Goal: Find contact information: Find contact information

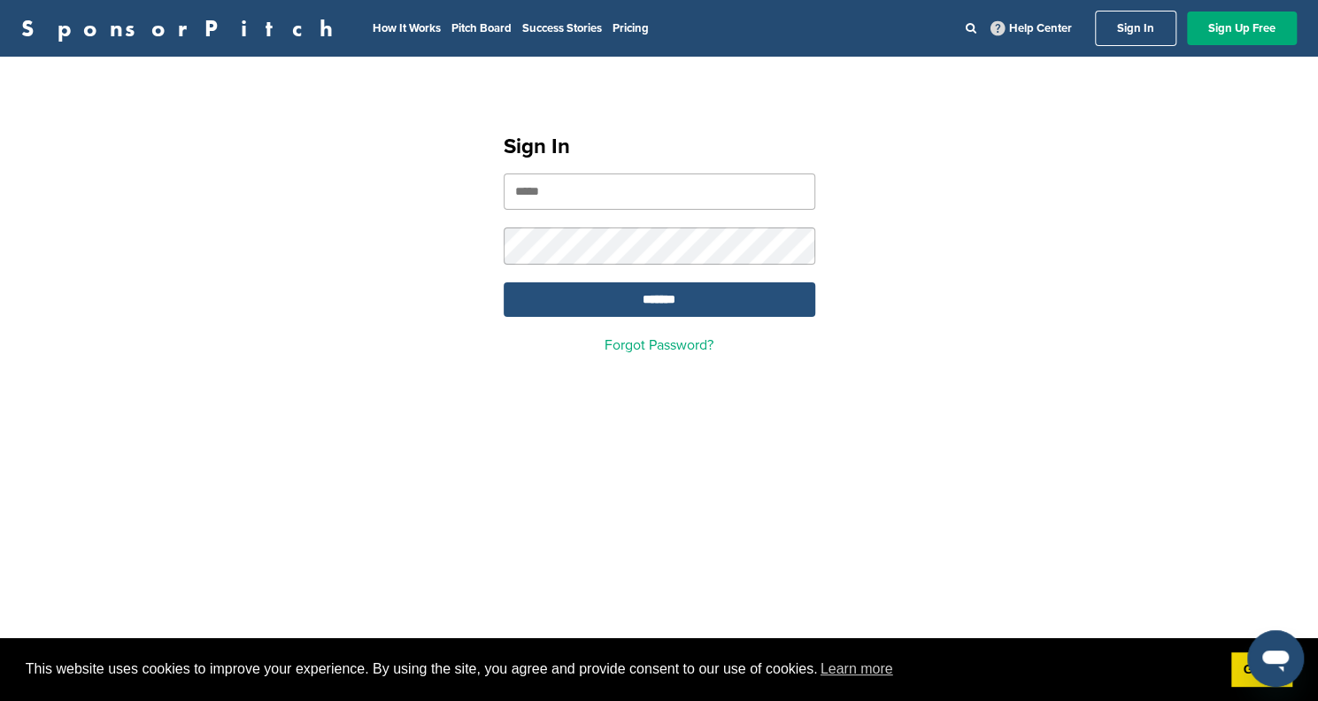
type input "**********"
click at [646, 300] on input "*******" at bounding box center [660, 299] width 312 height 35
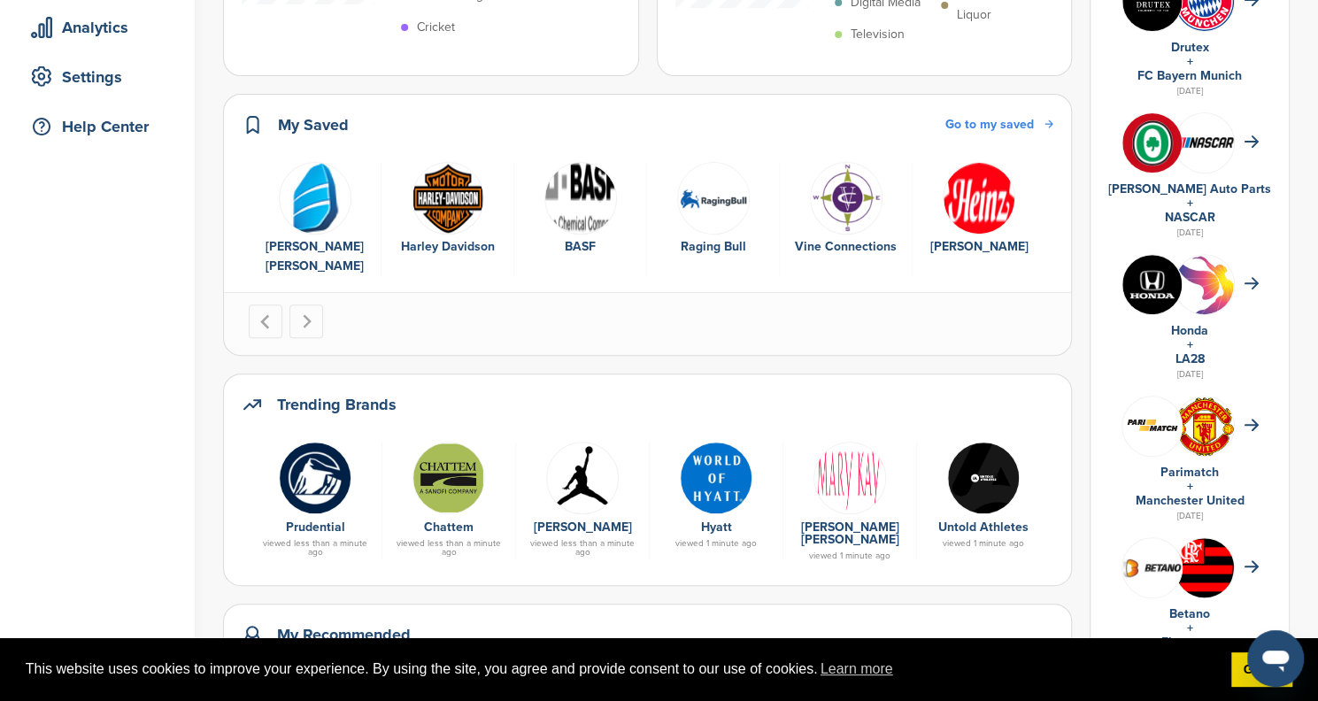
scroll to position [354, 0]
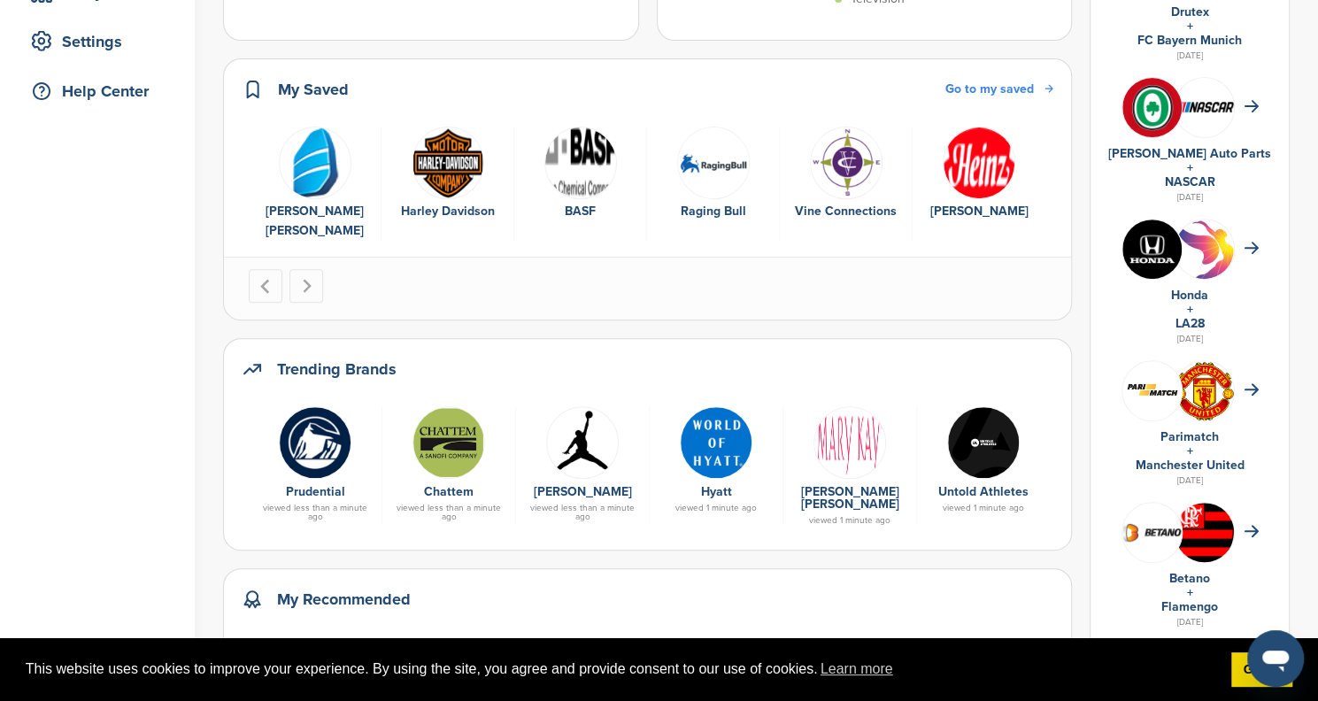
click at [319, 429] on img at bounding box center [315, 442] width 73 height 73
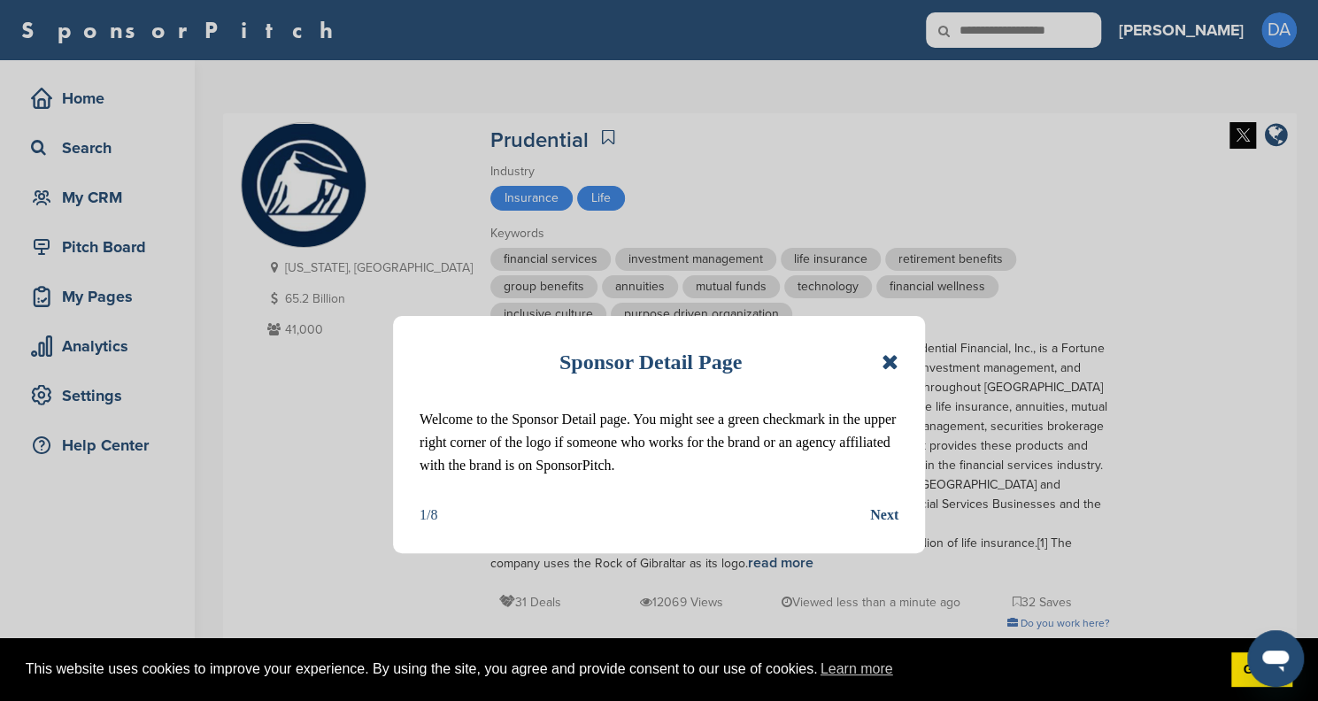
click at [881, 512] on div "Next" at bounding box center [884, 515] width 28 height 23
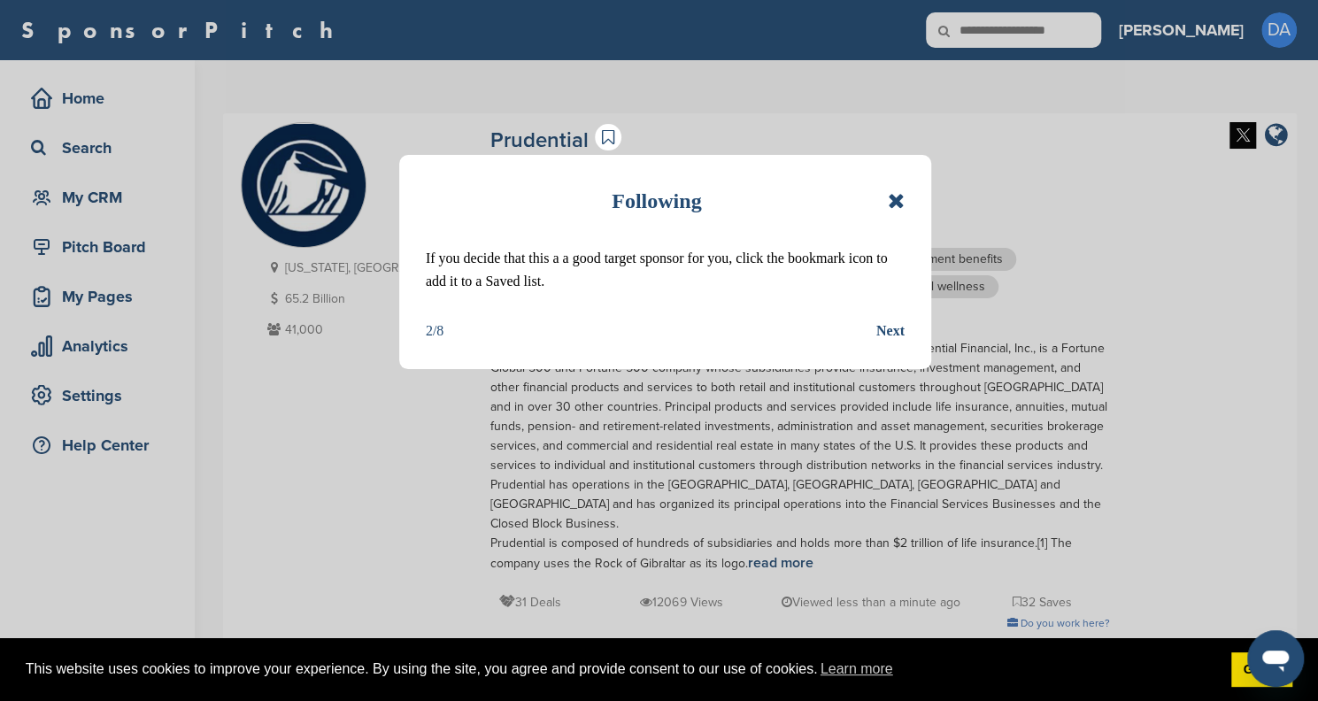
click at [897, 203] on icon at bounding box center [896, 200] width 17 height 21
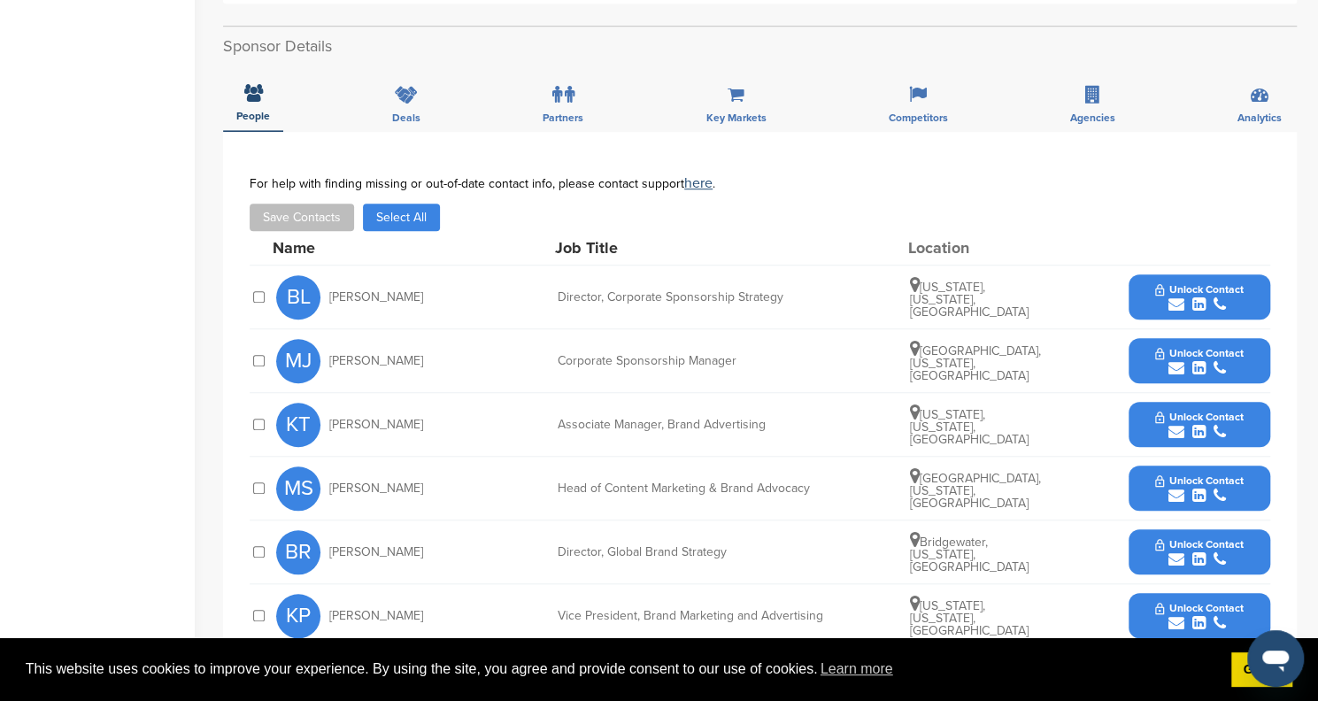
scroll to position [619, 0]
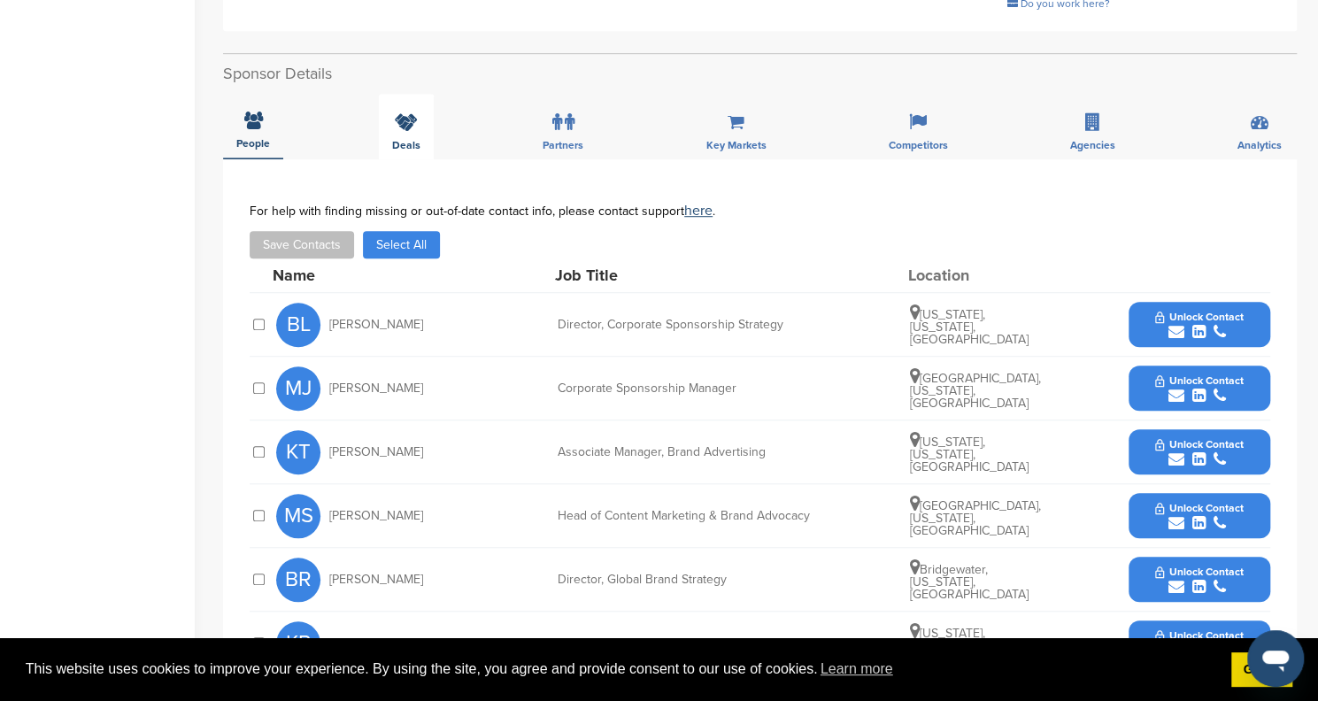
click at [414, 113] on icon at bounding box center [406, 122] width 23 height 18
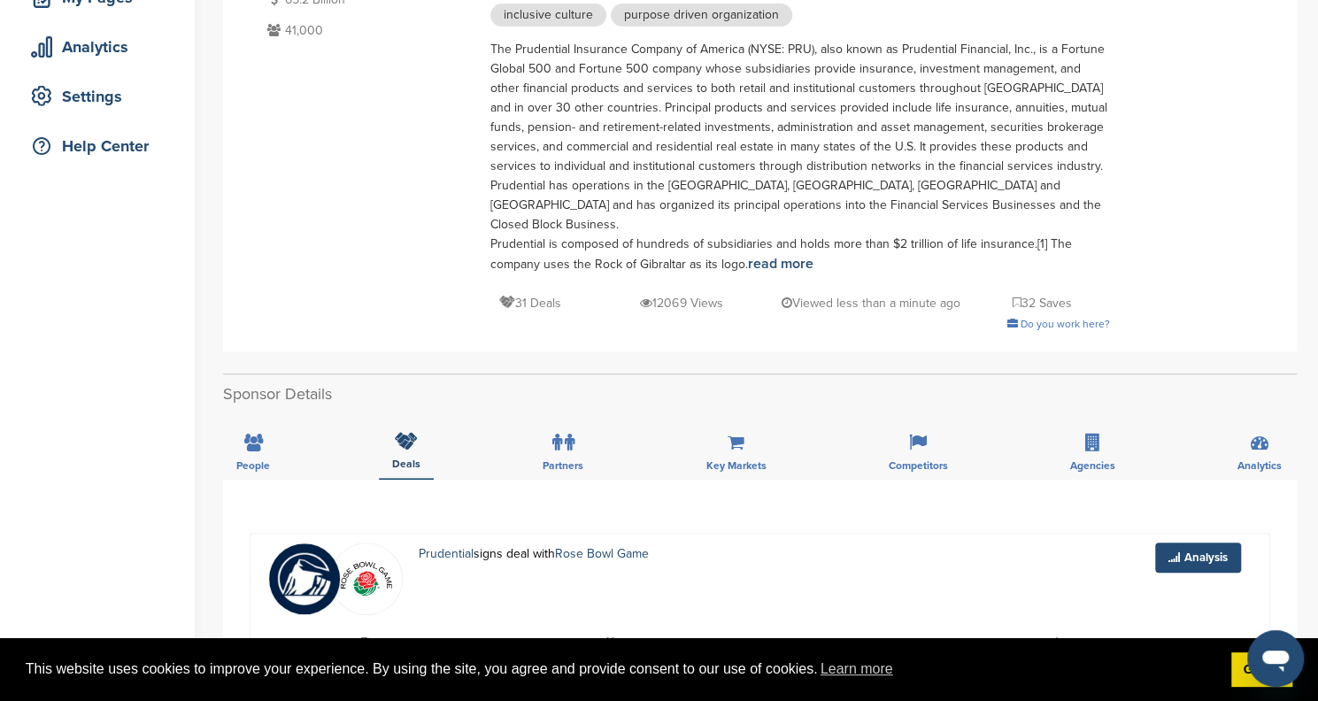
scroll to position [88, 0]
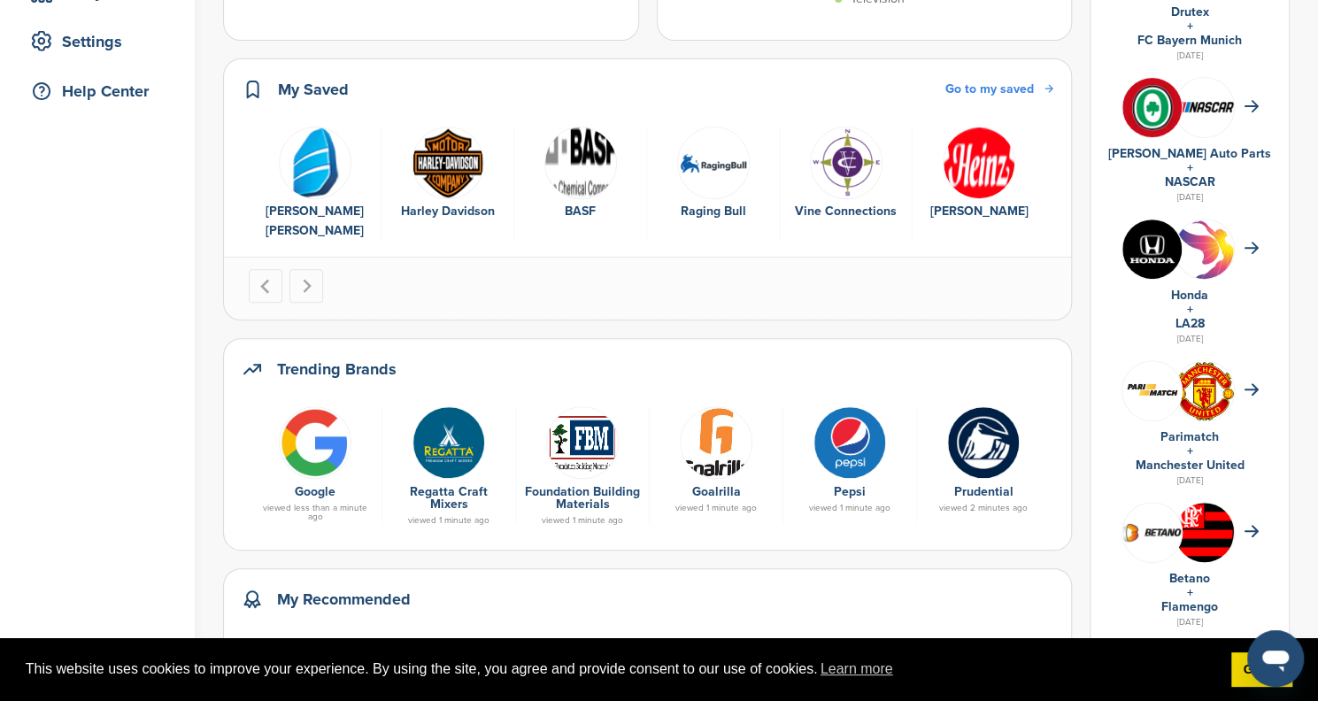
scroll to position [442, 0]
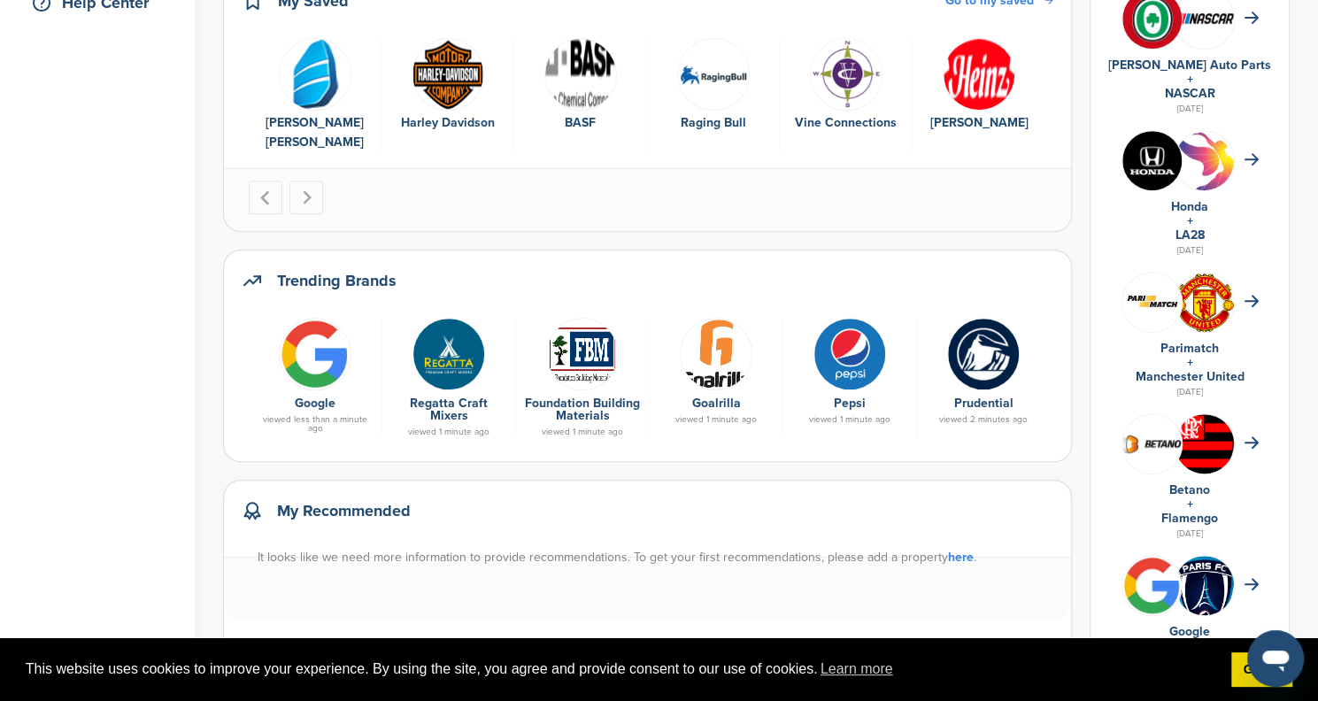
click at [992, 350] on img at bounding box center [983, 354] width 73 height 73
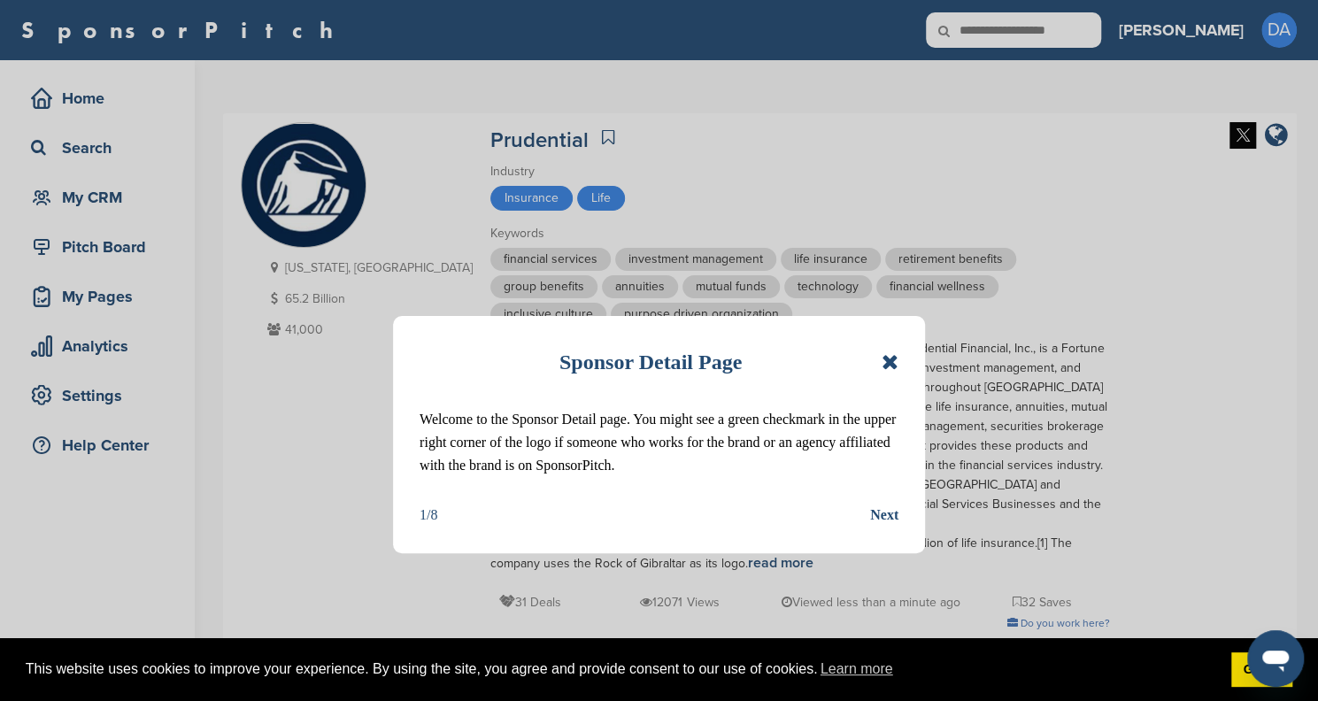
click at [890, 356] on icon at bounding box center [889, 361] width 17 height 21
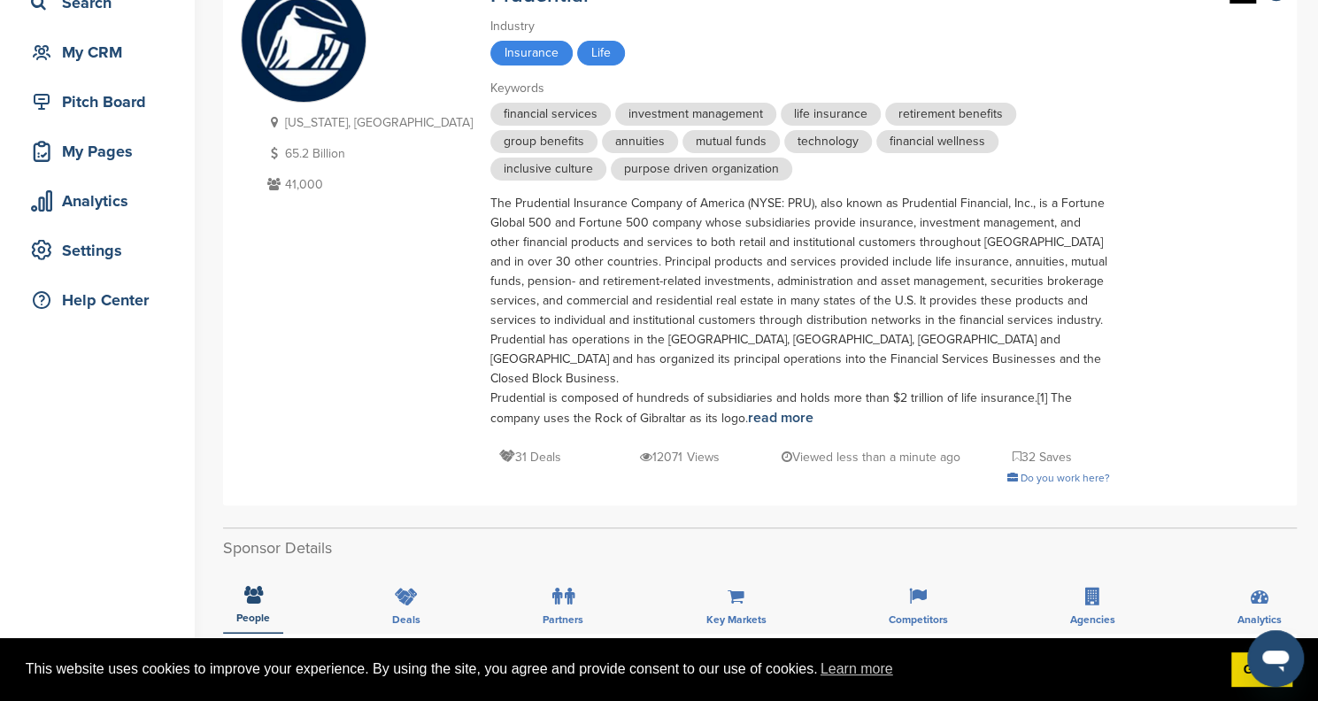
scroll to position [177, 0]
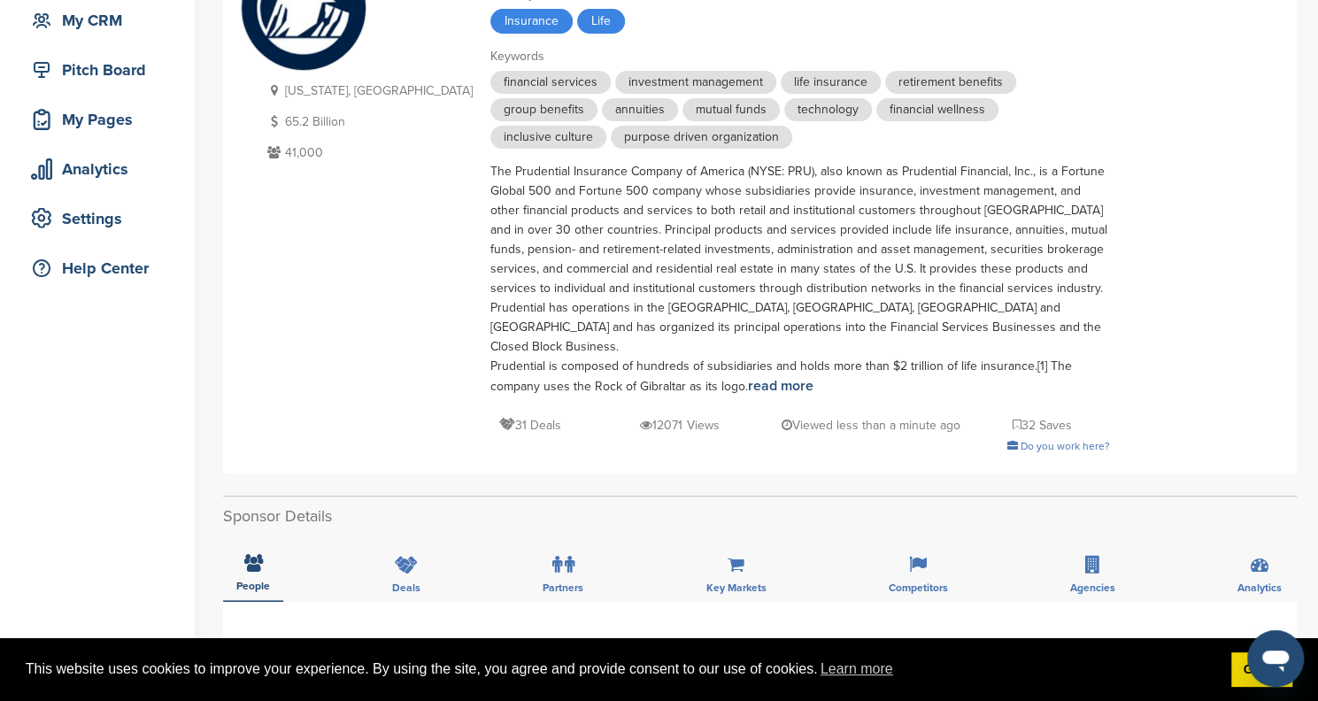
click at [1012, 419] on icon at bounding box center [1016, 425] width 9 height 12
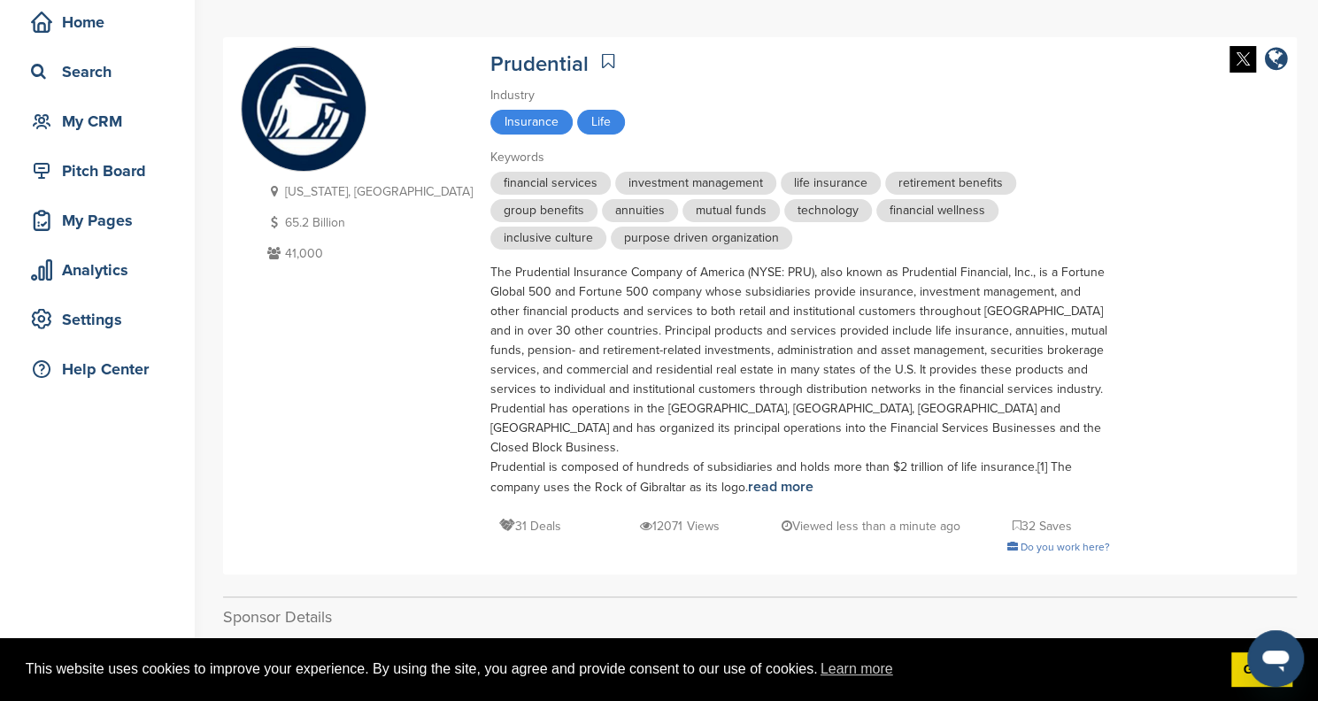
scroll to position [0, 0]
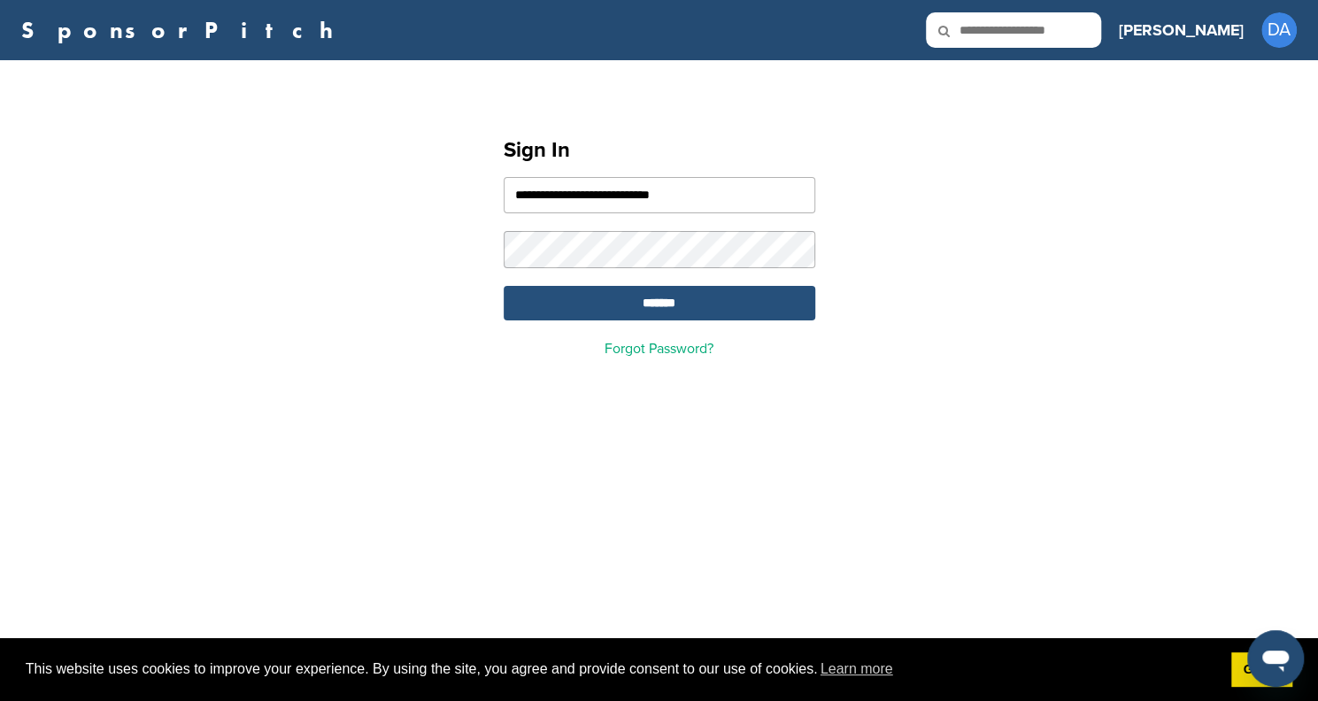
click at [639, 307] on input "*******" at bounding box center [660, 303] width 312 height 35
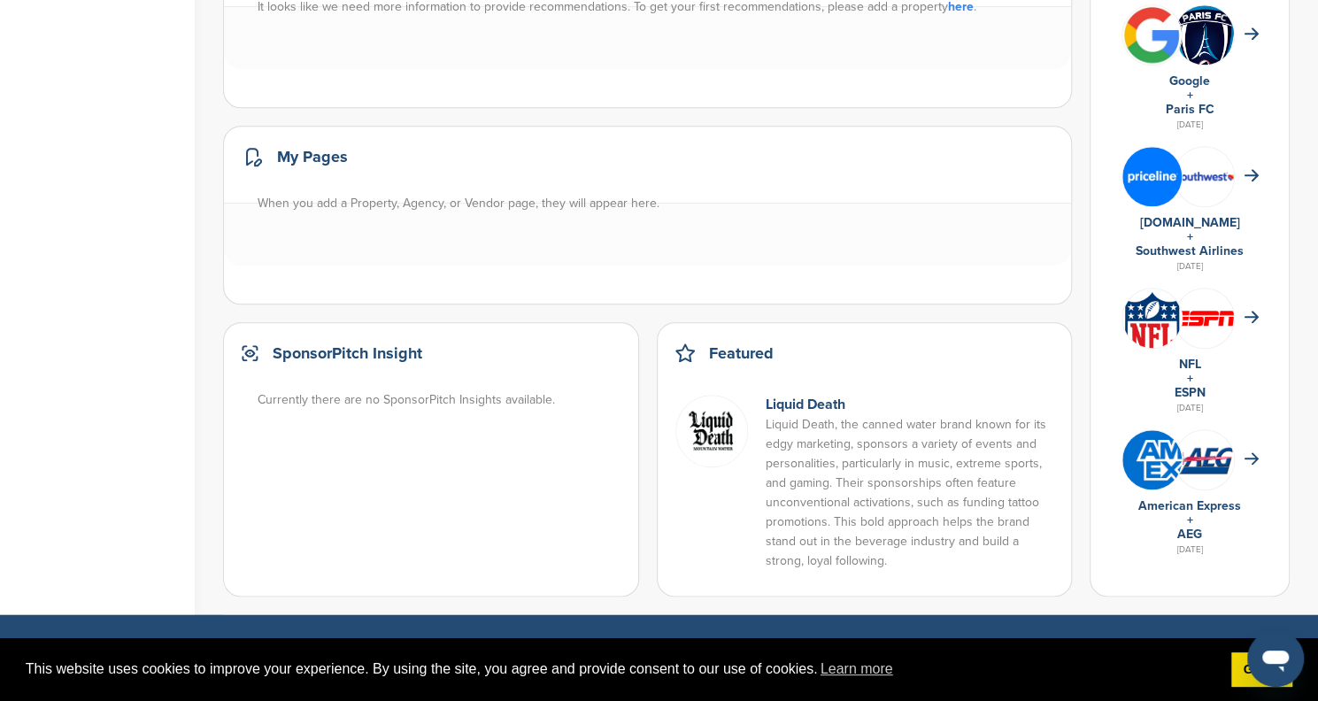
scroll to position [1062, 0]
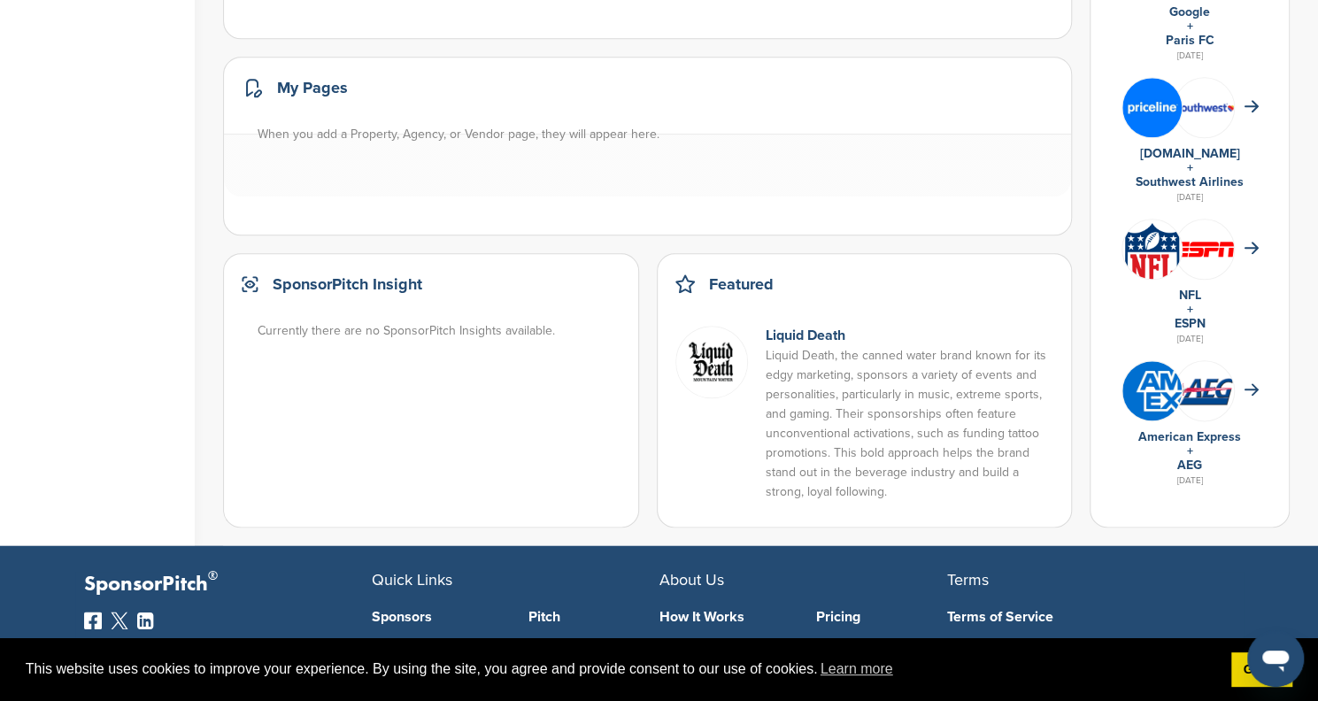
click at [1153, 388] on img at bounding box center [1151, 390] width 59 height 59
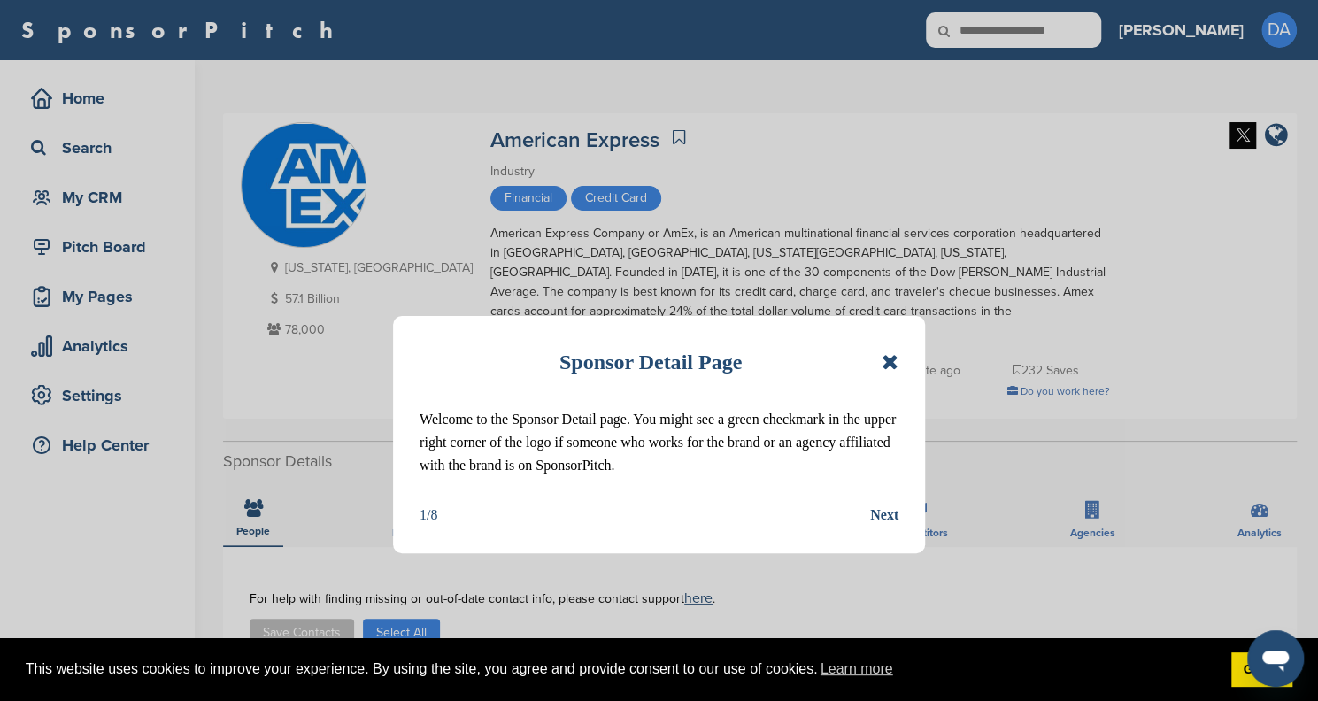
click at [892, 364] on icon at bounding box center [889, 361] width 17 height 21
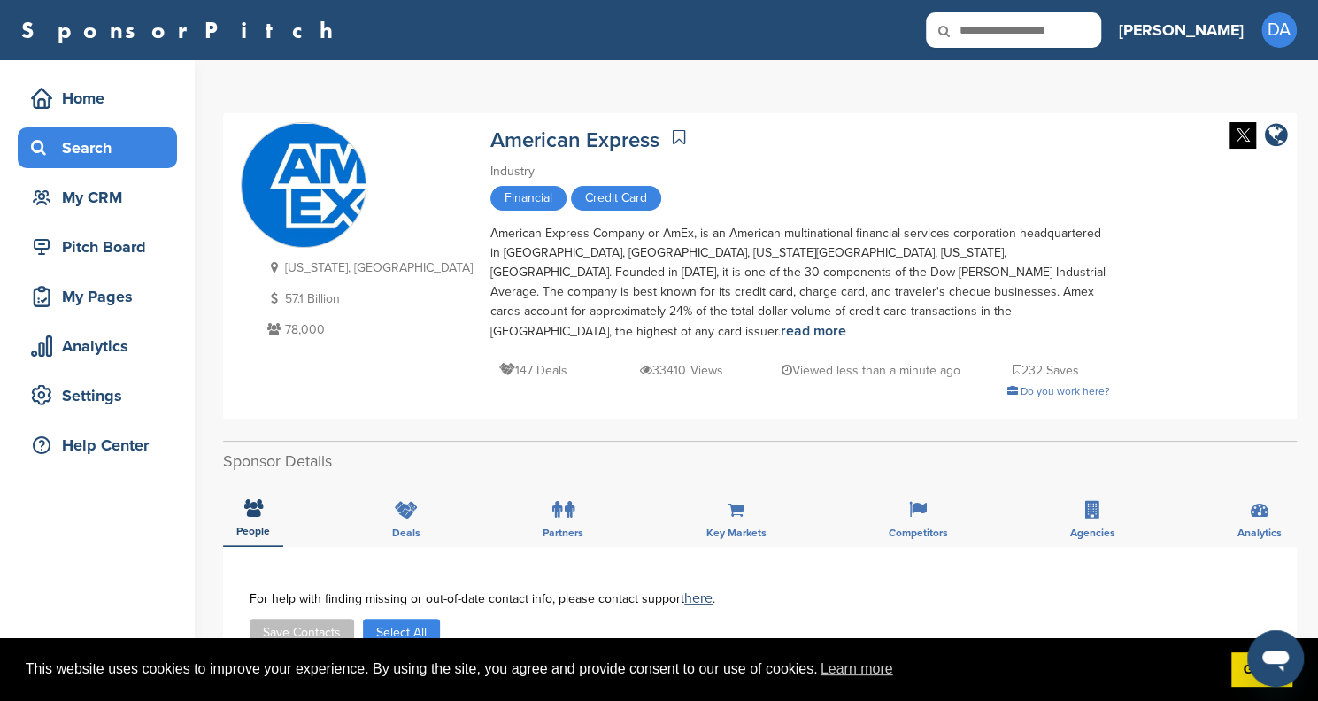
click at [71, 151] on div "Search" at bounding box center [102, 148] width 150 height 32
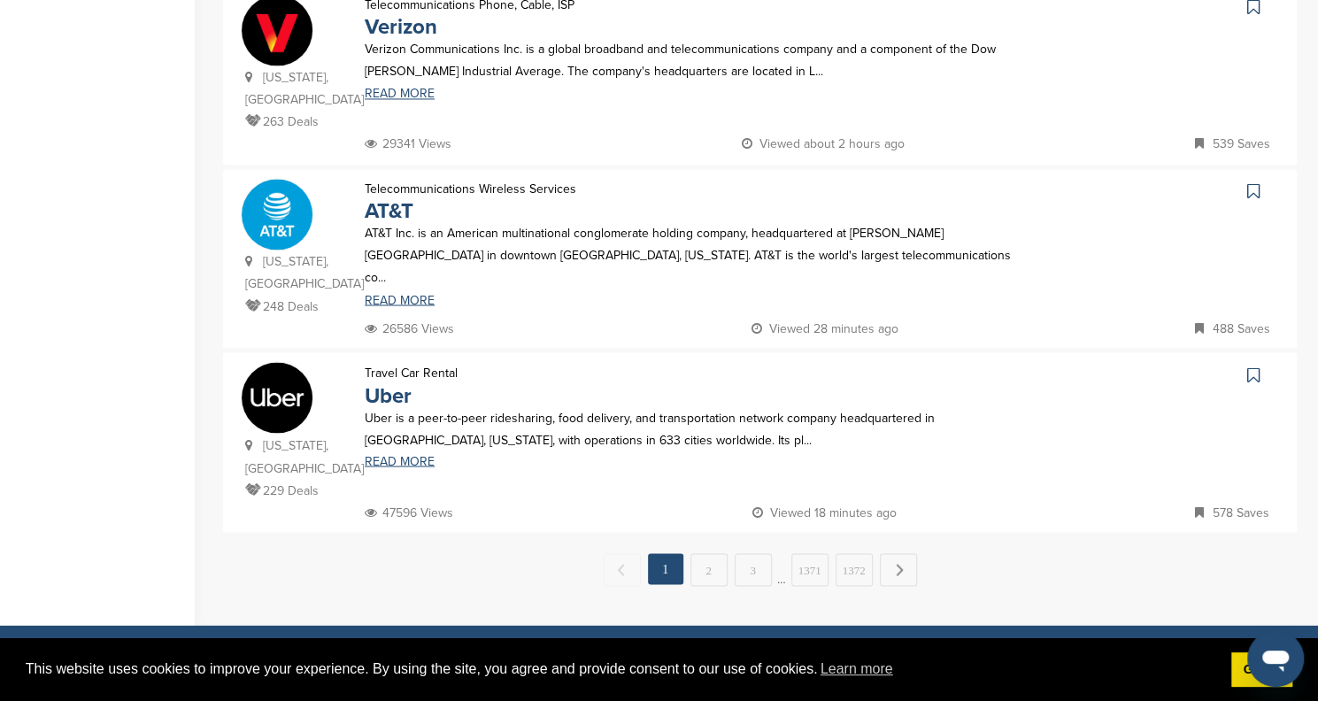
scroll to position [1770, 0]
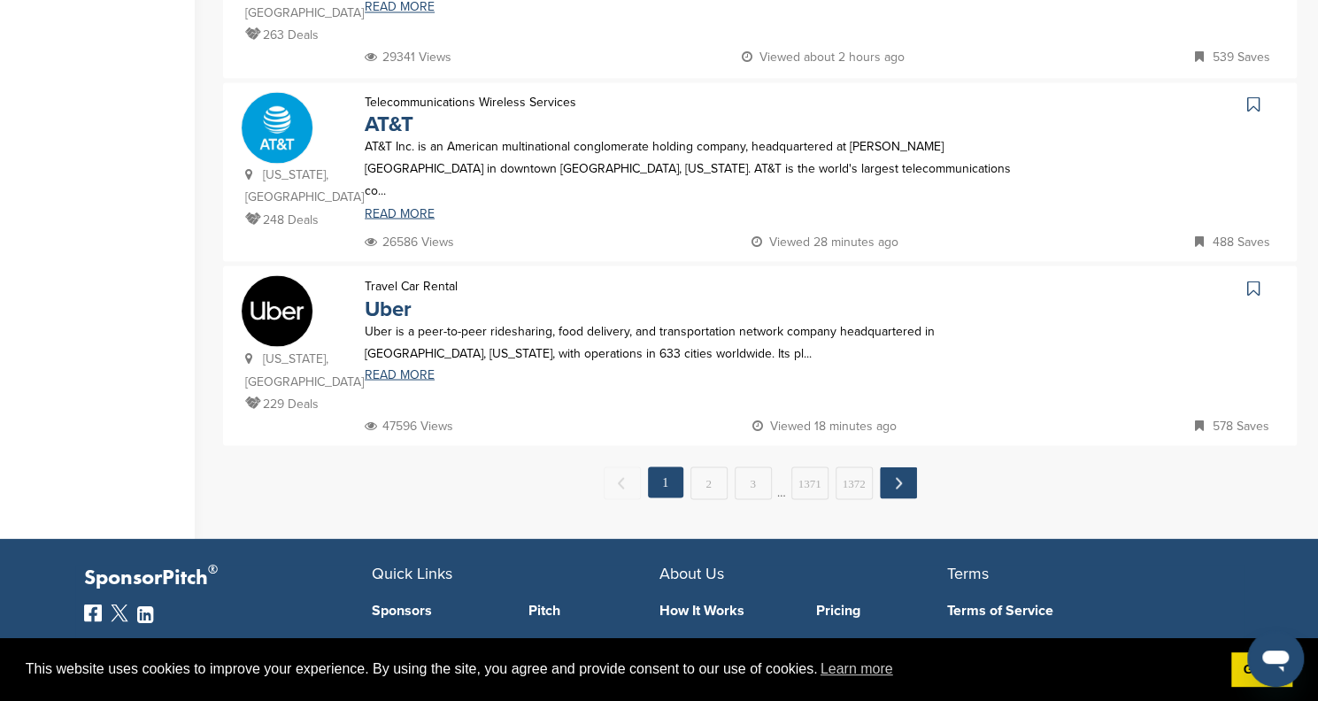
click at [889, 466] on link "Next →" at bounding box center [898, 482] width 37 height 32
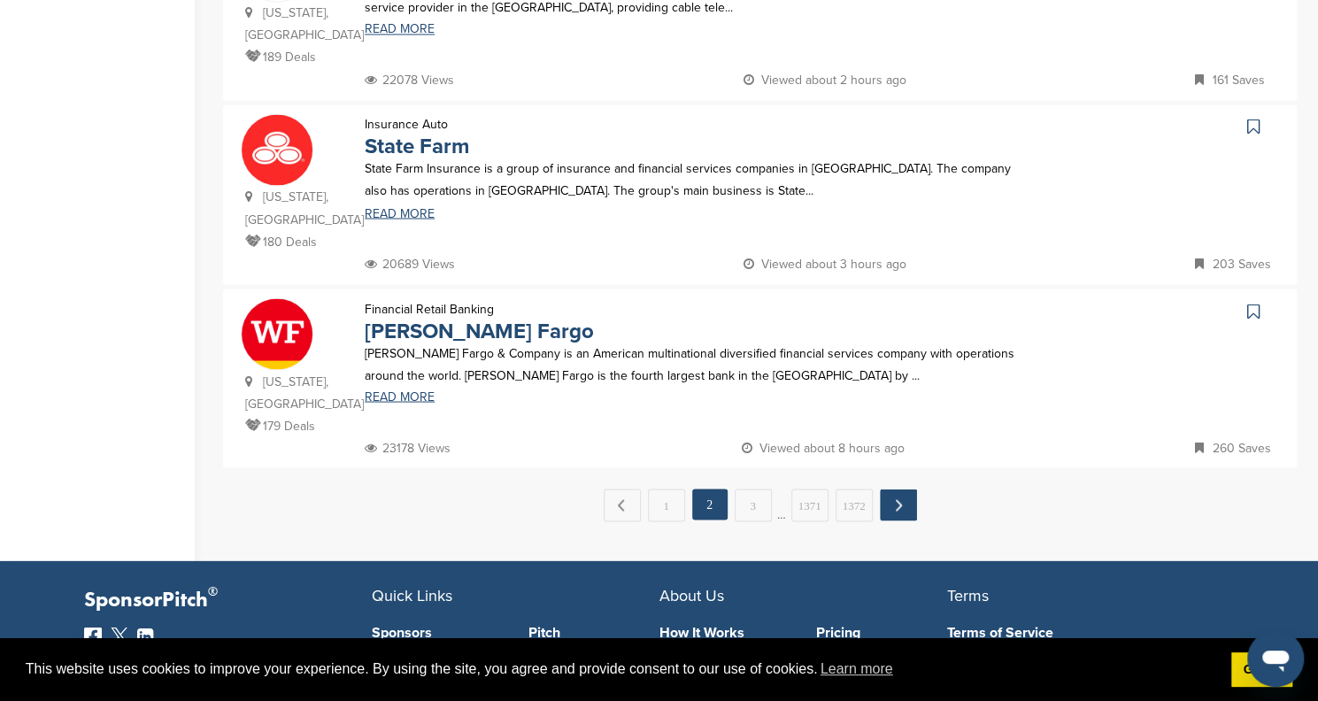
click at [889, 489] on link "Next →" at bounding box center [898, 505] width 37 height 32
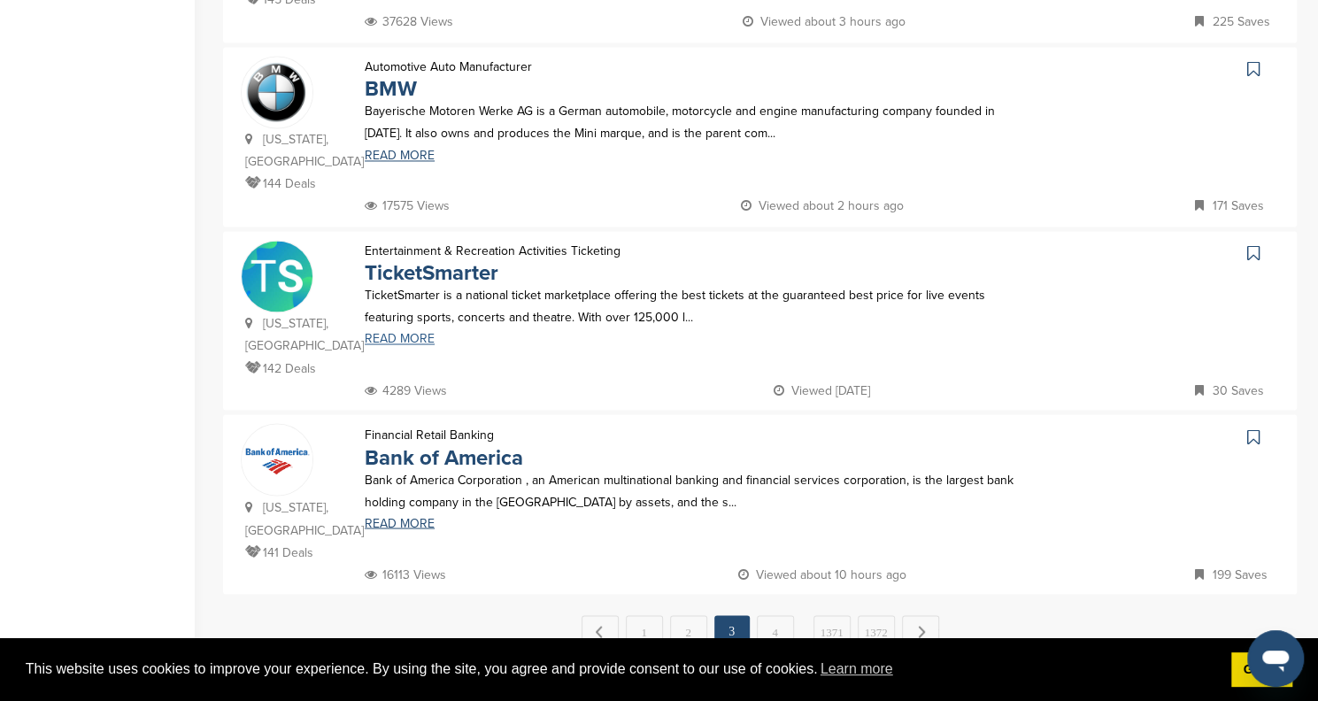
scroll to position [1681, 0]
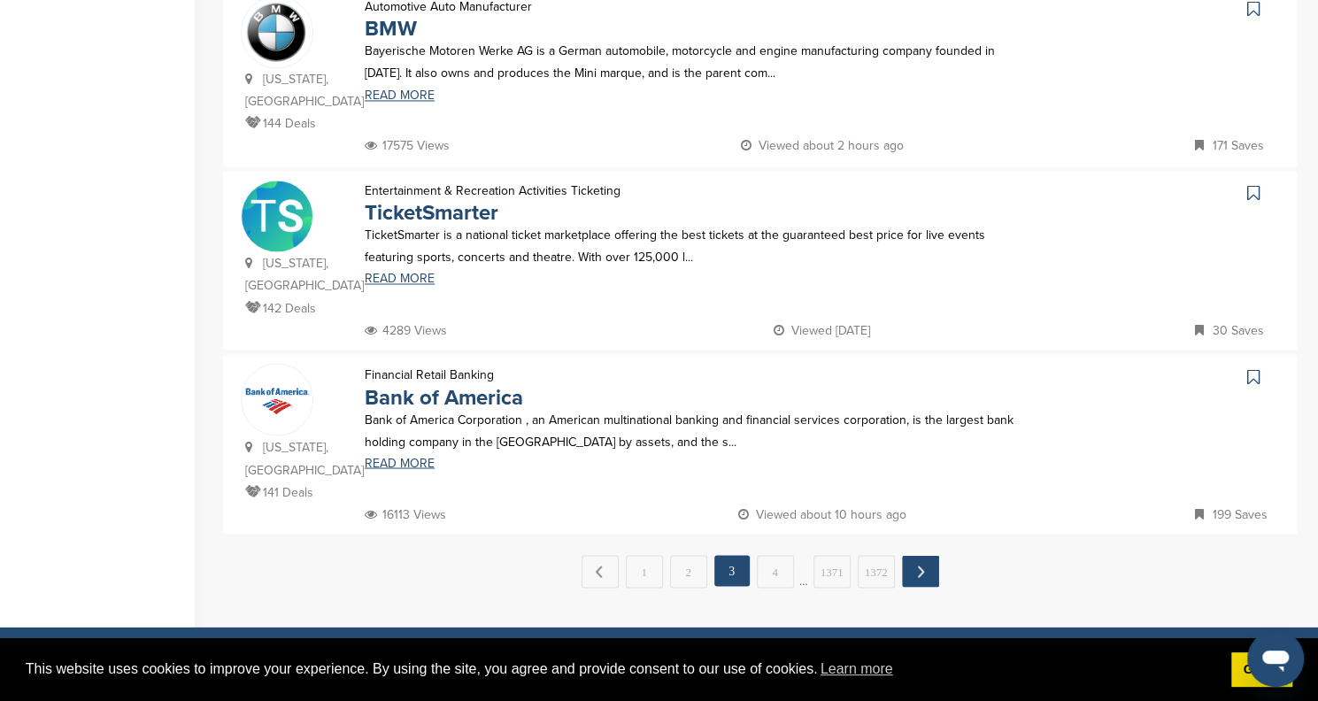
click at [913, 555] on link "Next →" at bounding box center [920, 571] width 37 height 32
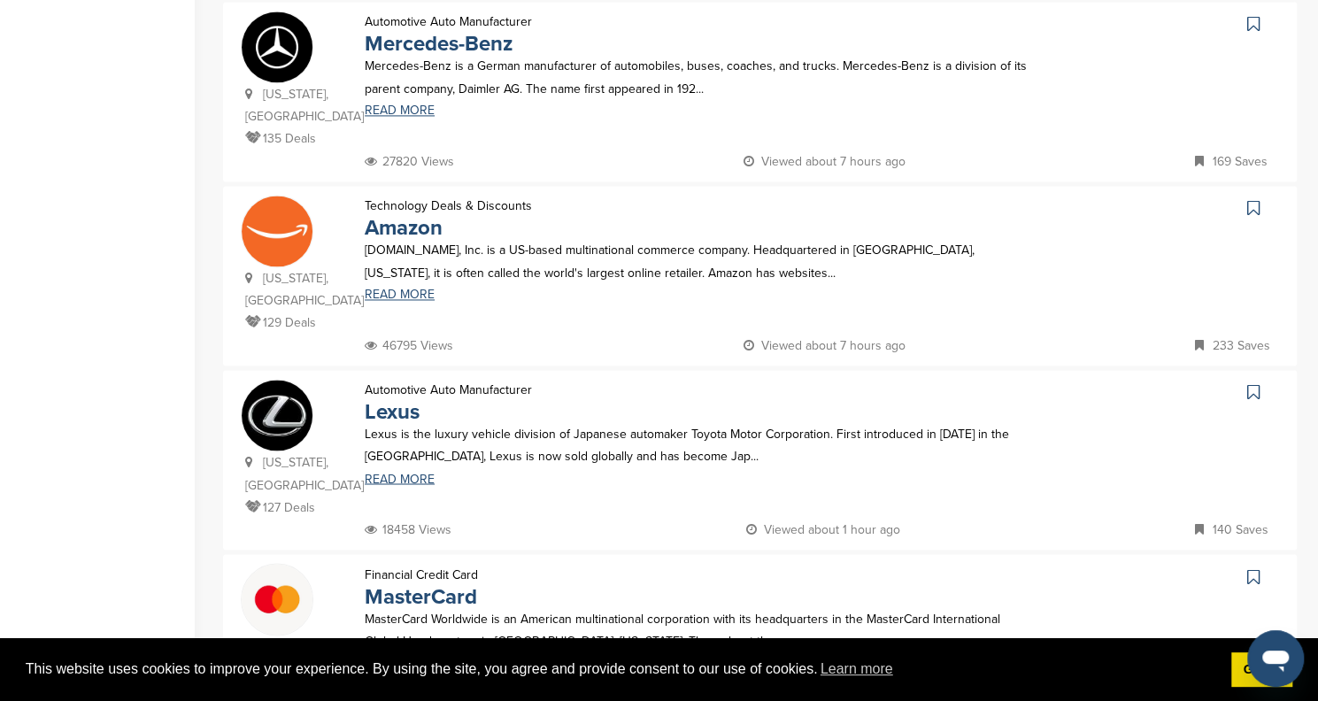
scroll to position [1770, 0]
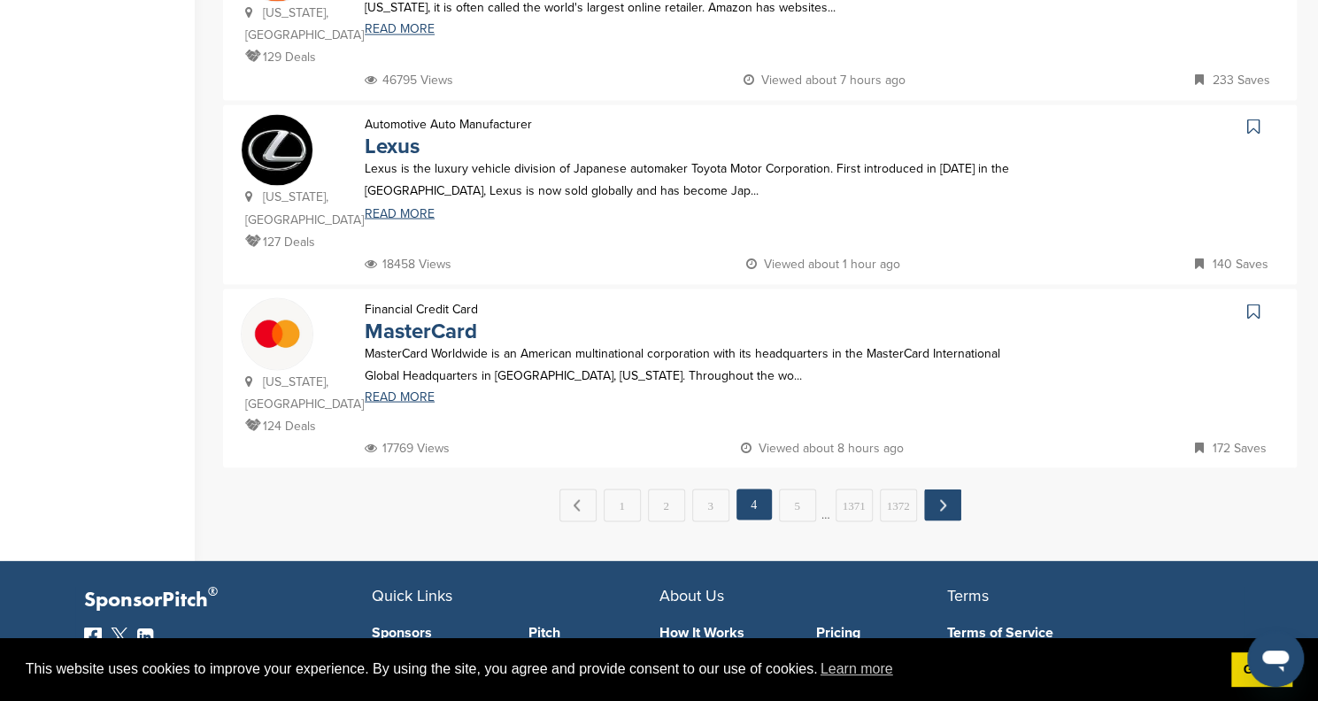
click at [940, 489] on link "Next →" at bounding box center [942, 505] width 37 height 32
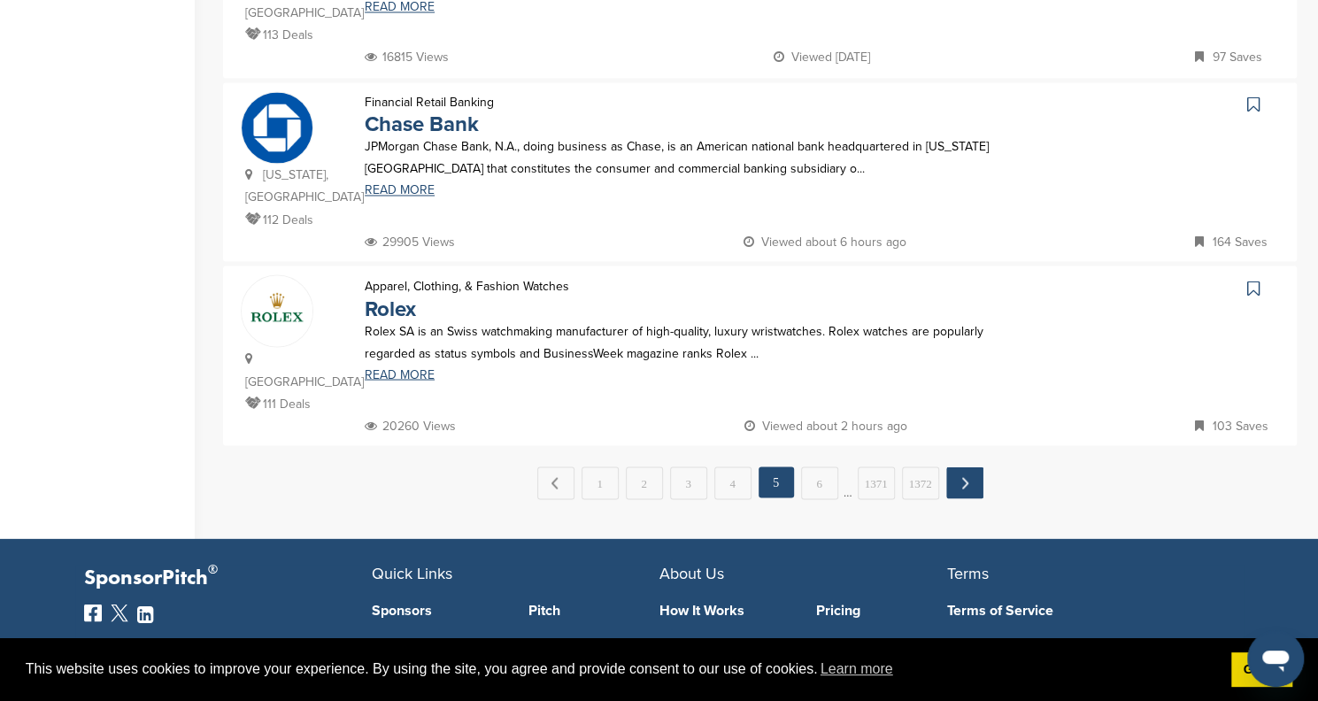
click at [956, 466] on link "Next →" at bounding box center [964, 482] width 37 height 32
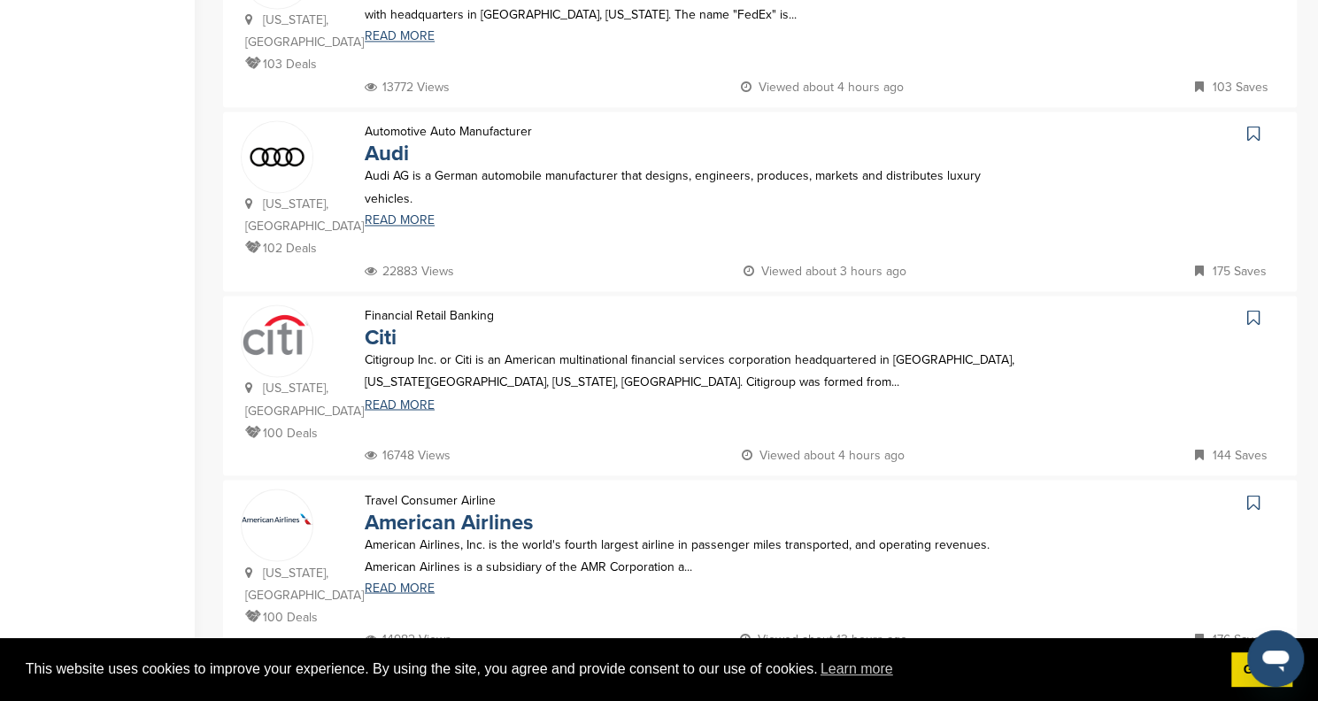
scroll to position [1681, 0]
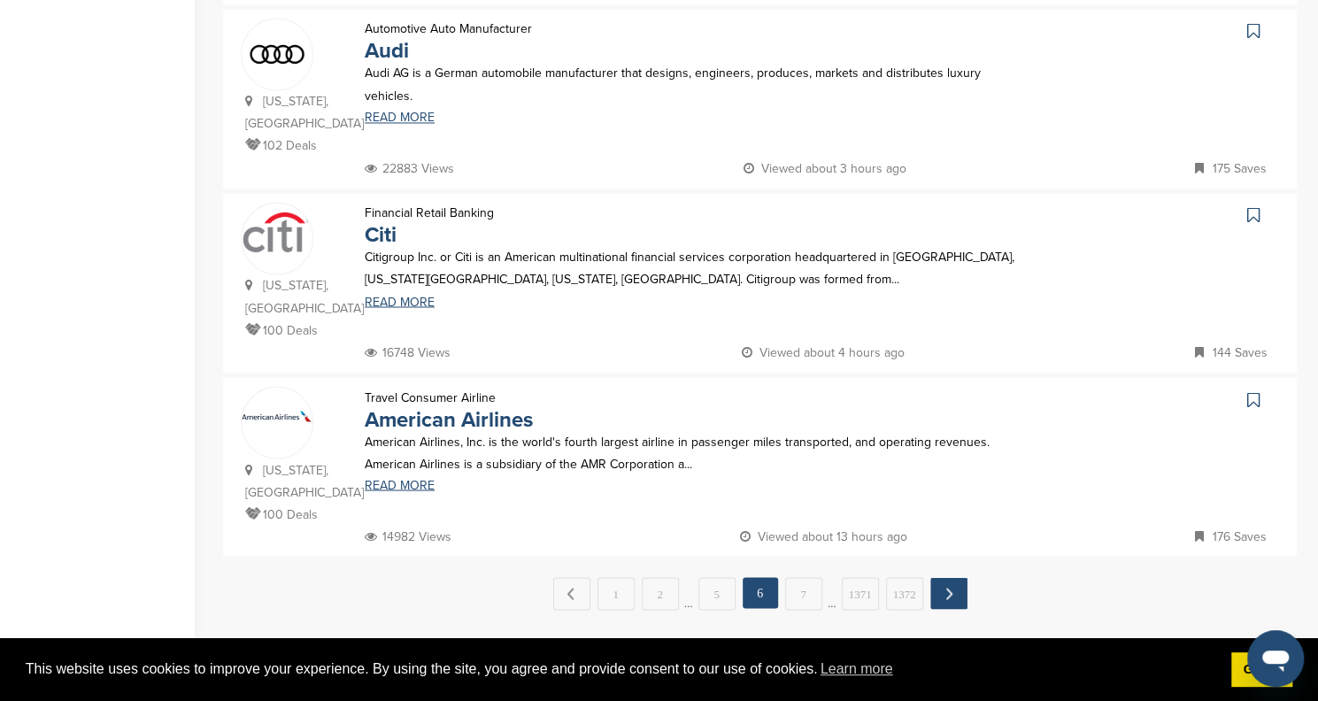
click at [951, 577] on link "Next →" at bounding box center [948, 593] width 37 height 32
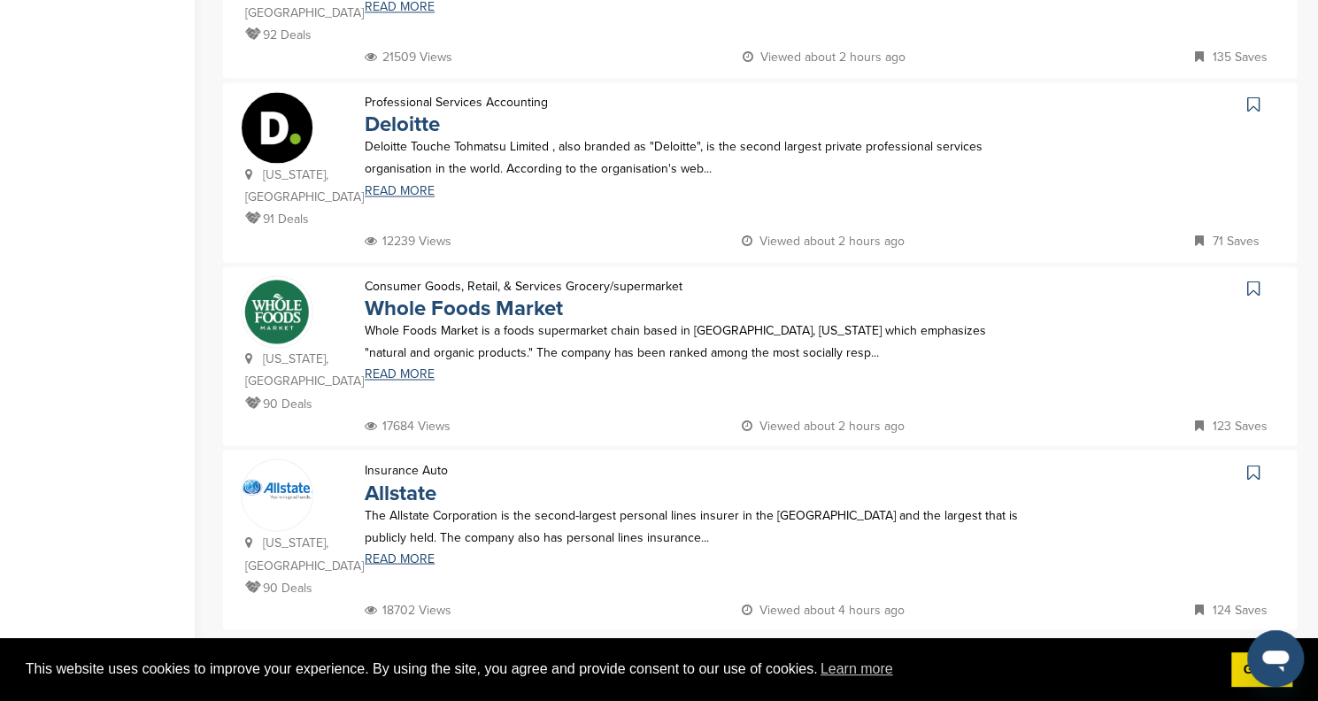
scroll to position [1593, 0]
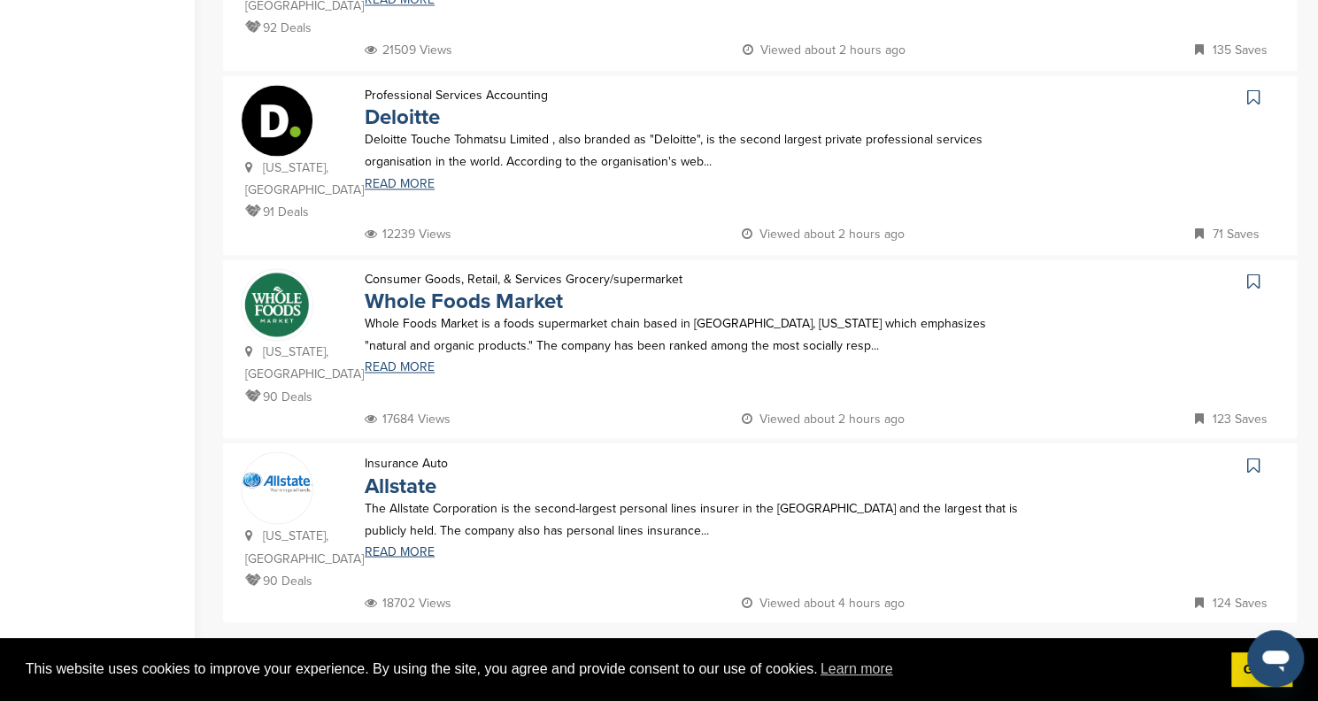
click at [943, 643] on link "Next →" at bounding box center [948, 659] width 37 height 33
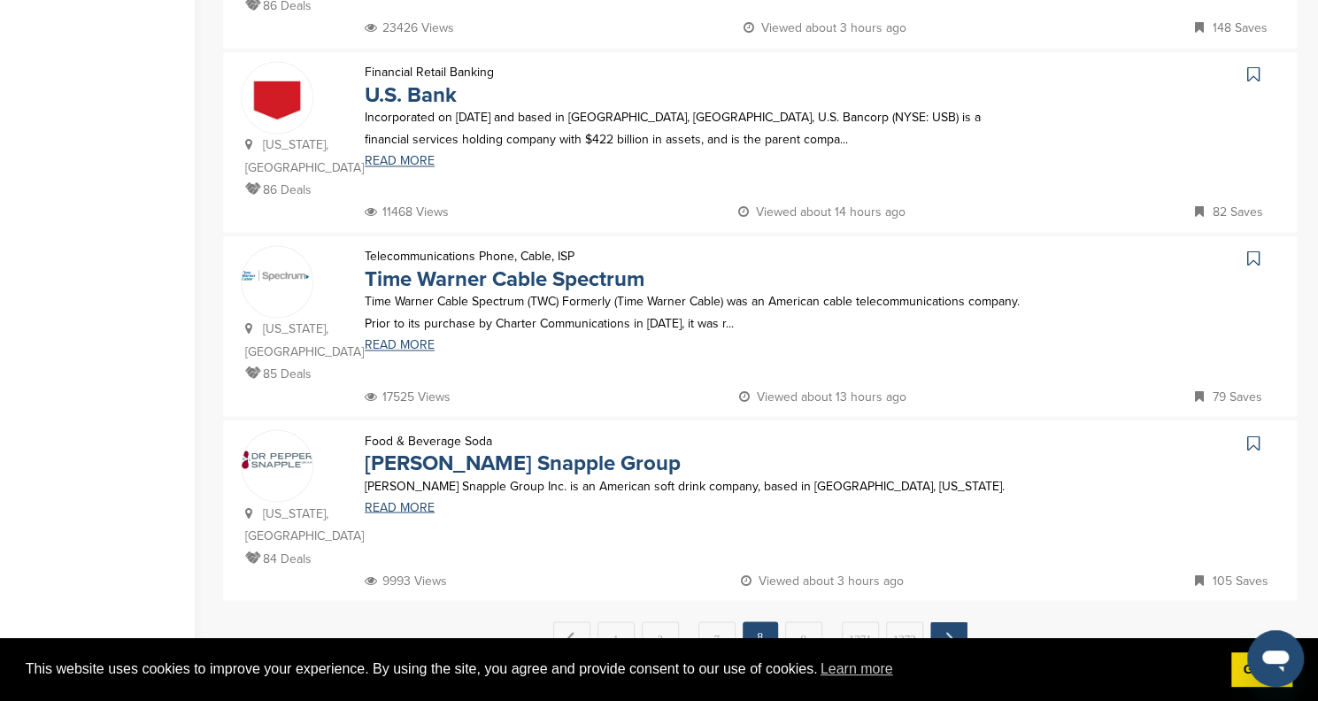
click at [942, 621] on link "Next →" at bounding box center [948, 637] width 37 height 32
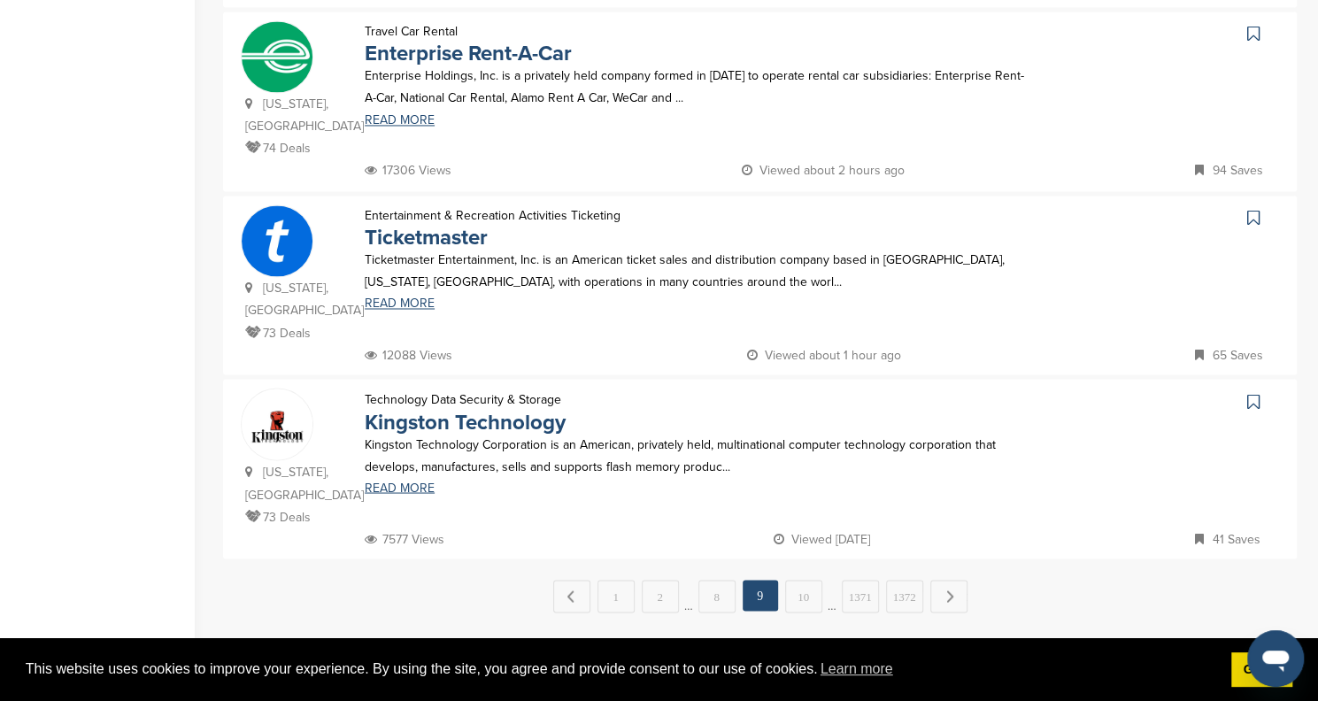
scroll to position [1681, 0]
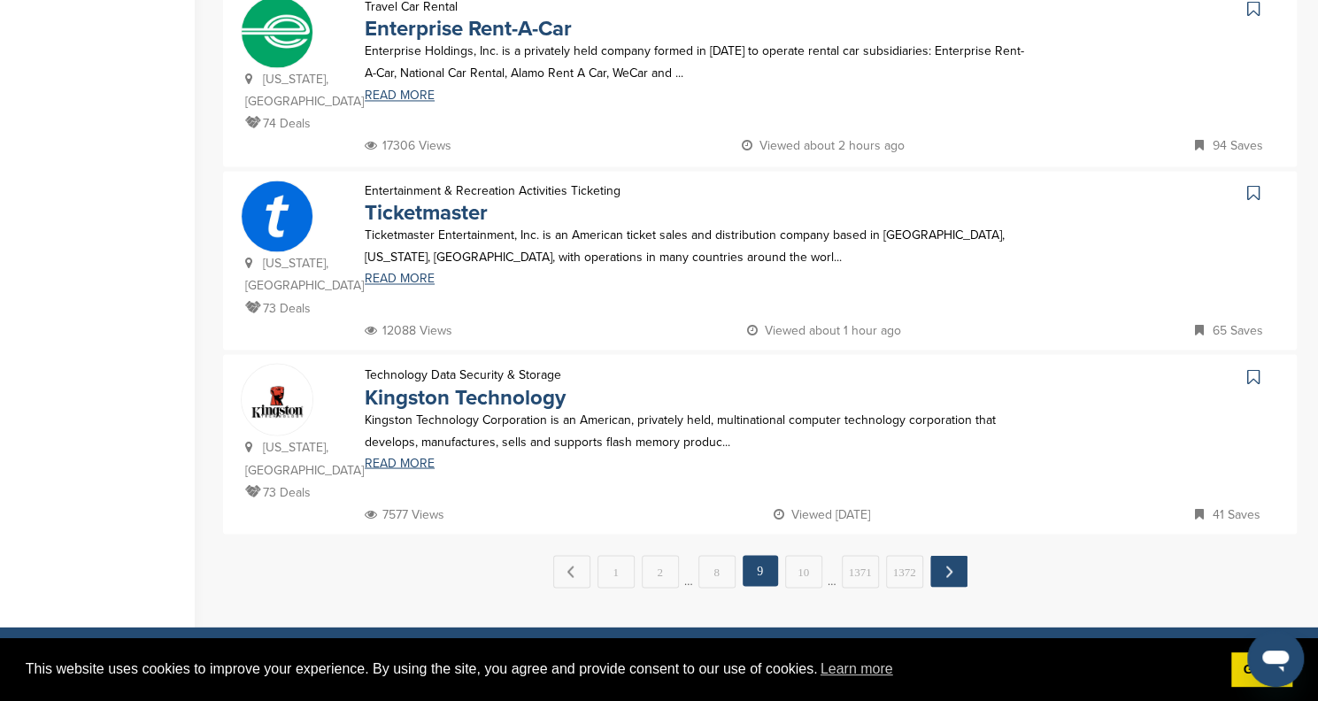
click at [954, 555] on link "Next →" at bounding box center [948, 571] width 37 height 32
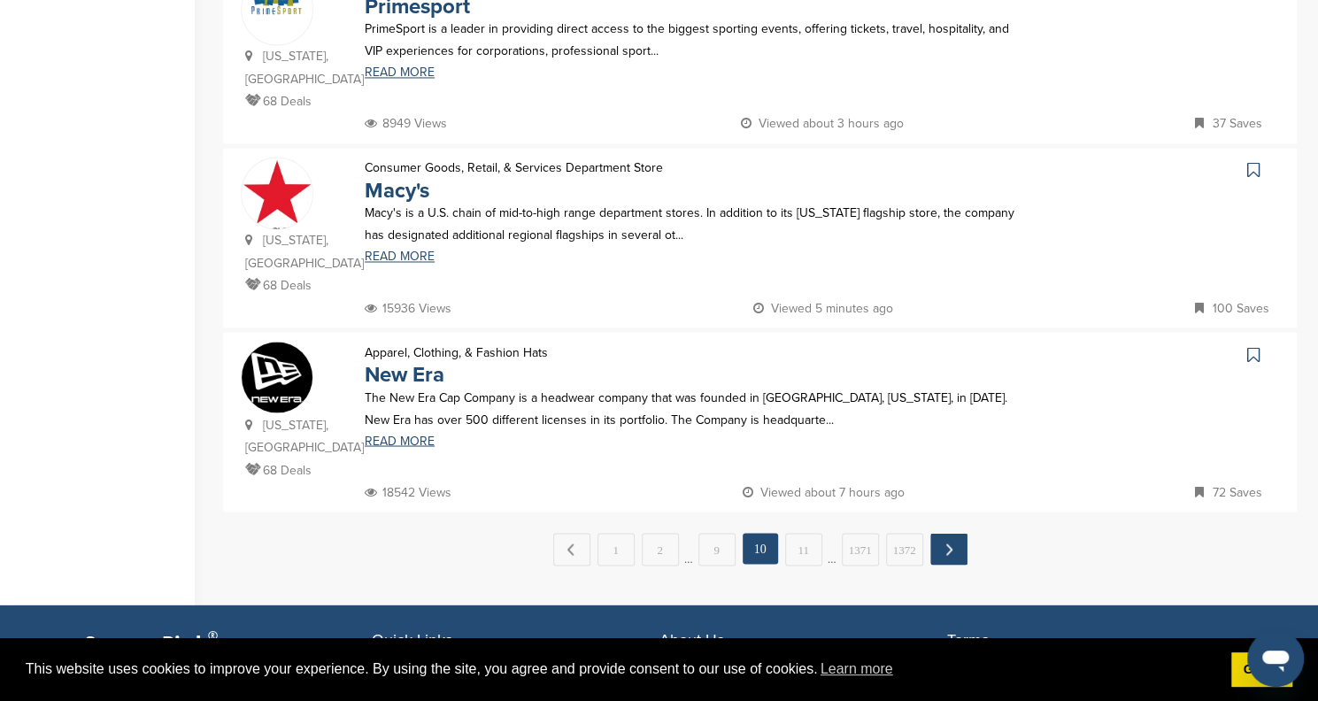
click at [943, 533] on link "Next →" at bounding box center [948, 549] width 37 height 32
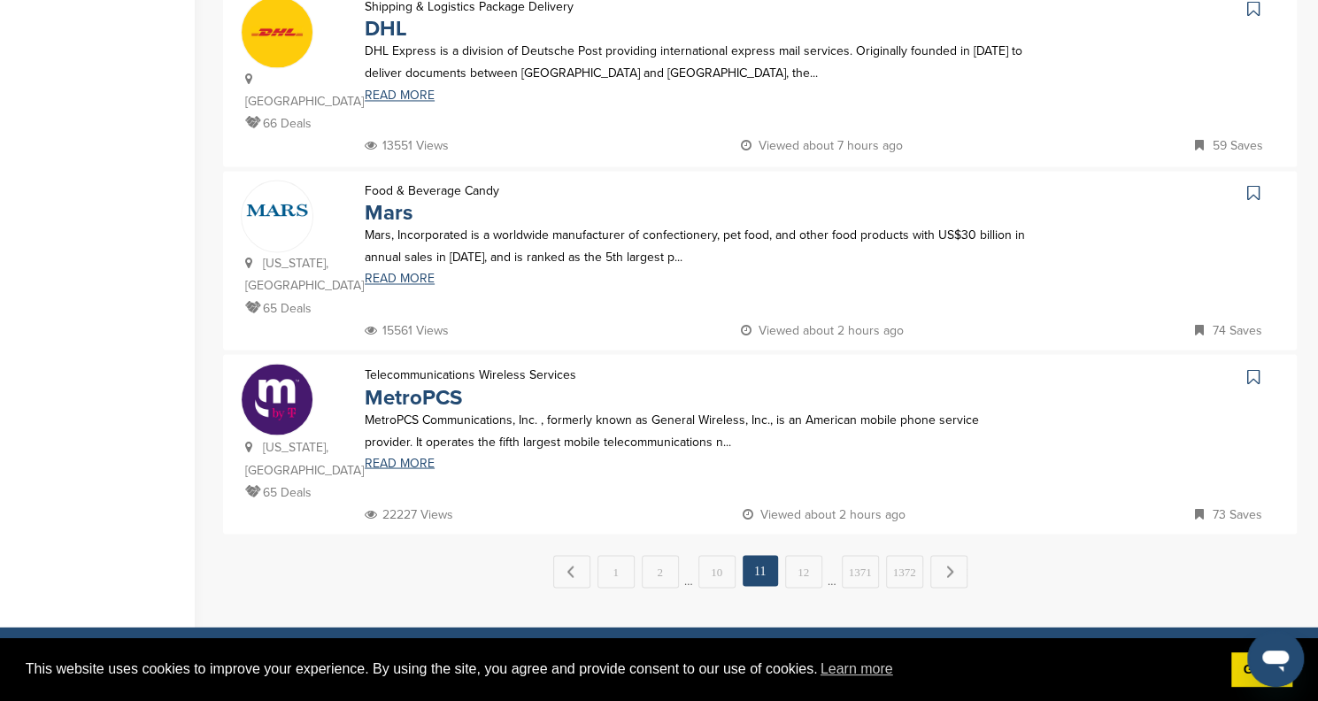
scroll to position [0, 0]
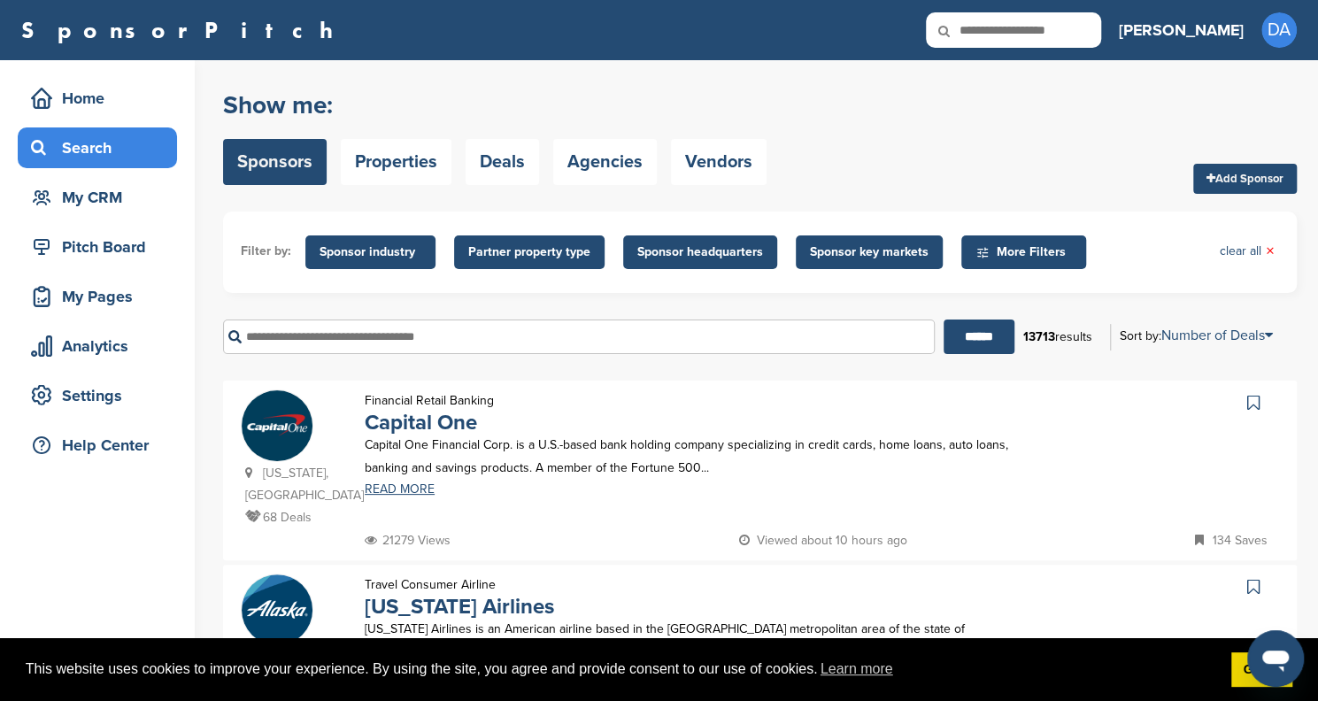
click at [986, 35] on icon at bounding box center [956, 30] width 60 height 37
click at [986, 26] on icon at bounding box center [956, 30] width 60 height 37
click at [986, 28] on icon at bounding box center [956, 30] width 60 height 37
click at [986, 38] on icon at bounding box center [956, 30] width 60 height 37
click at [986, 33] on icon at bounding box center [956, 30] width 60 height 37
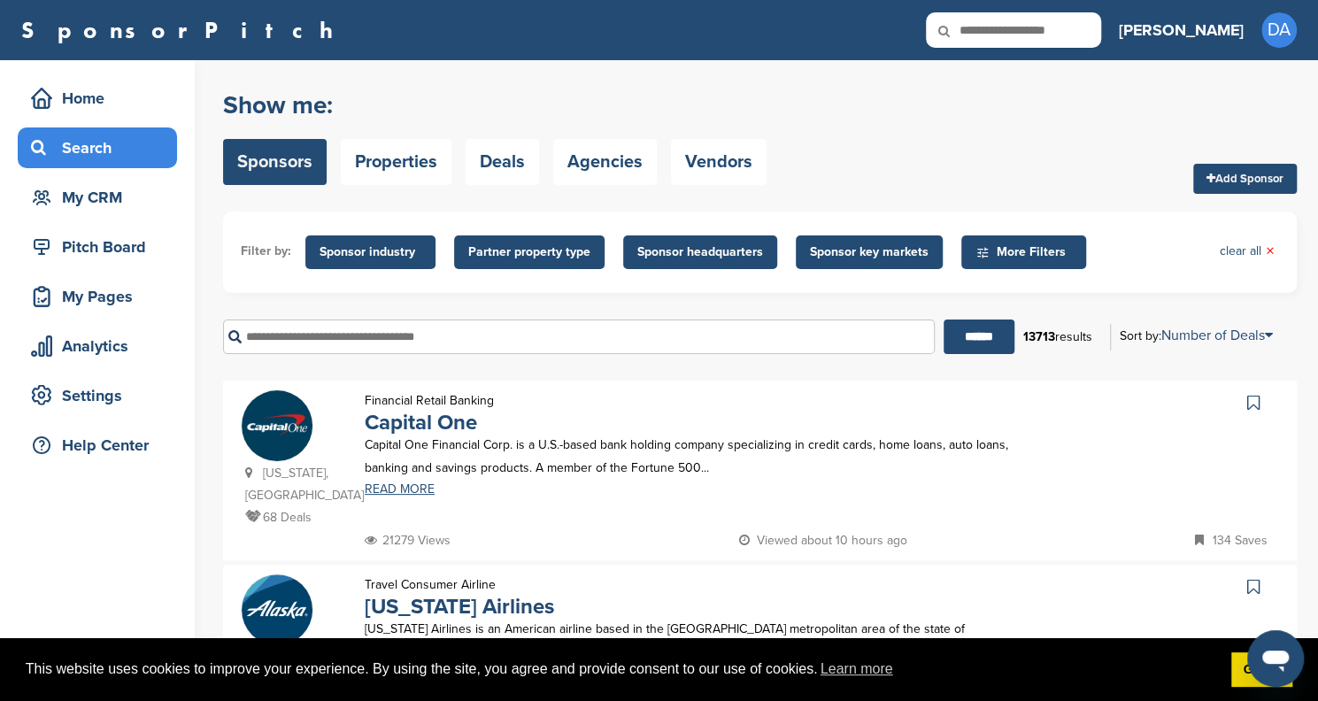
click at [1230, 31] on h3 "[PERSON_NAME]" at bounding box center [1181, 30] width 125 height 25
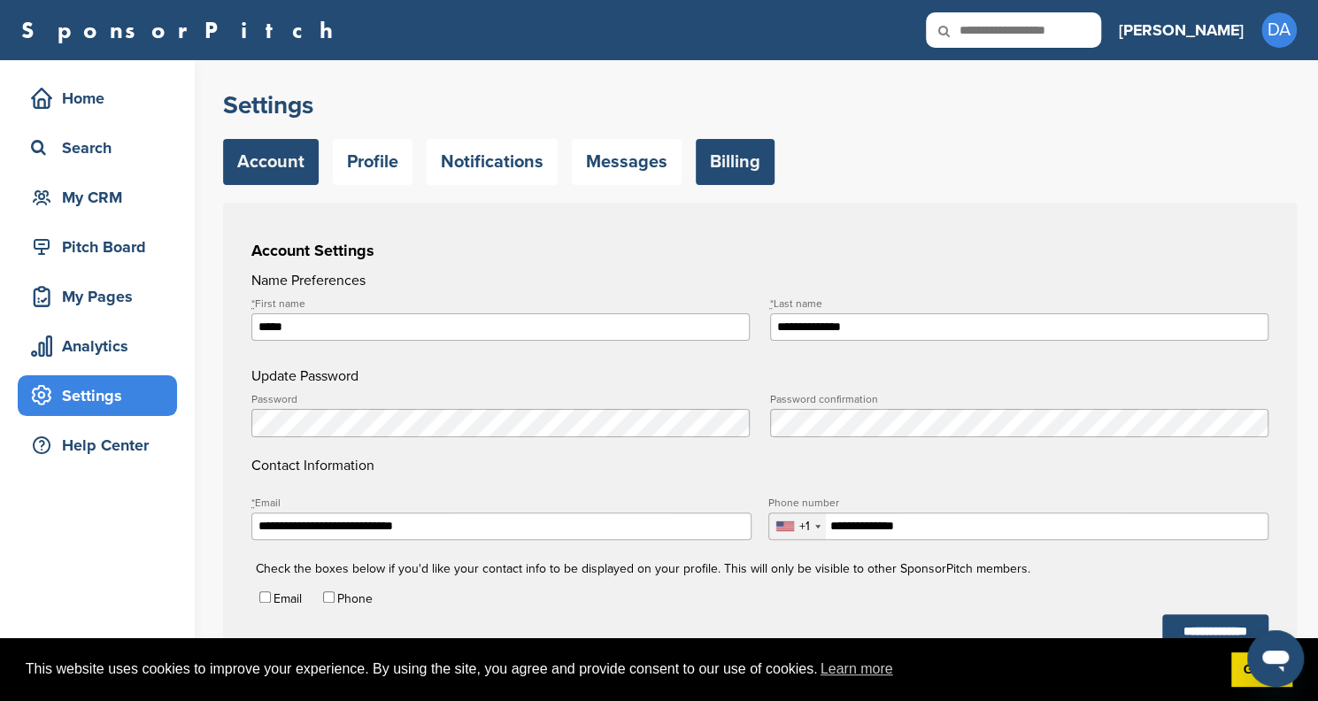
click at [750, 168] on link "Billing" at bounding box center [735, 162] width 79 height 46
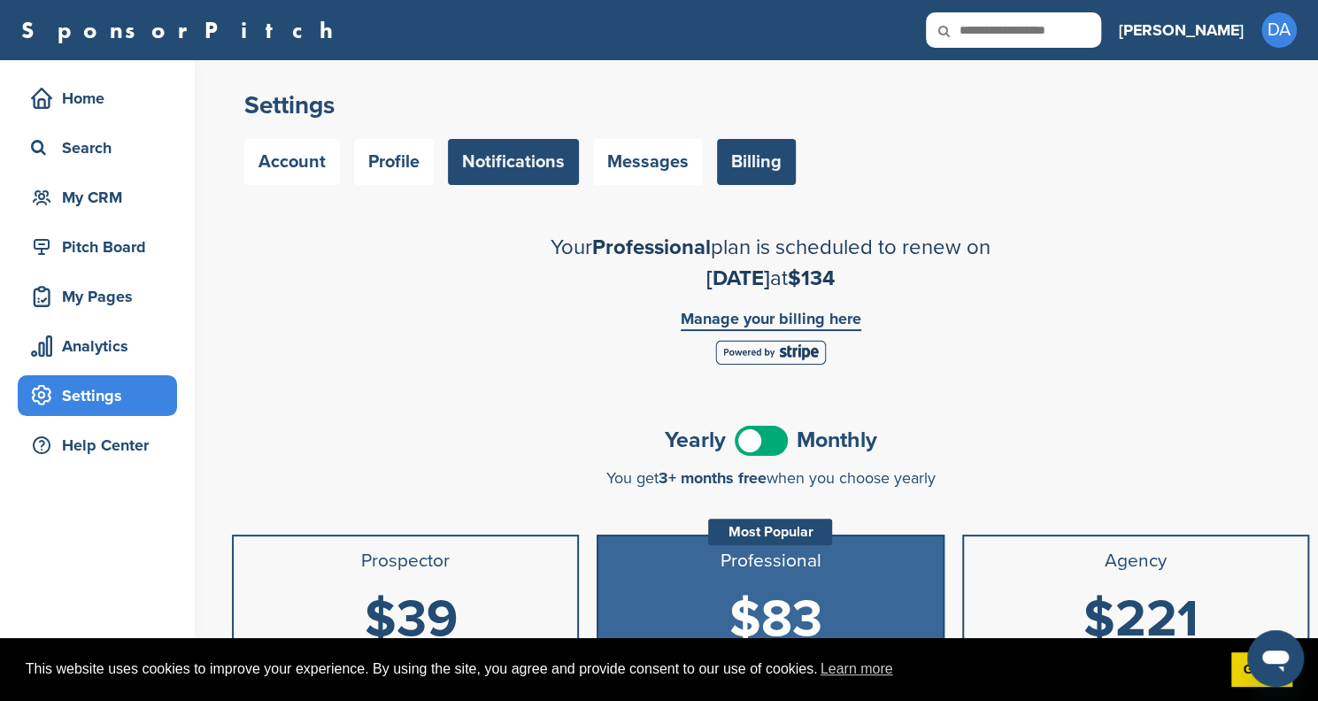
click at [502, 166] on link "Notifications" at bounding box center [513, 162] width 131 height 46
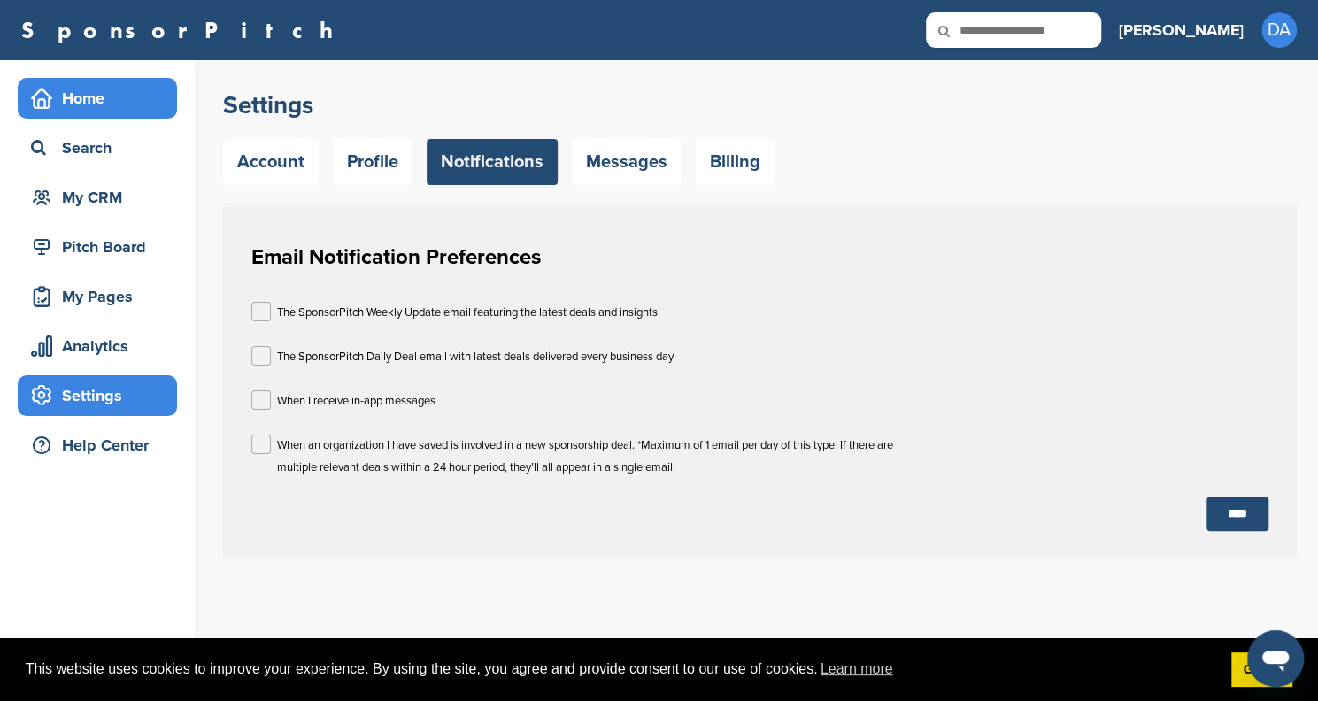
click at [75, 91] on div "Home" at bounding box center [102, 98] width 150 height 32
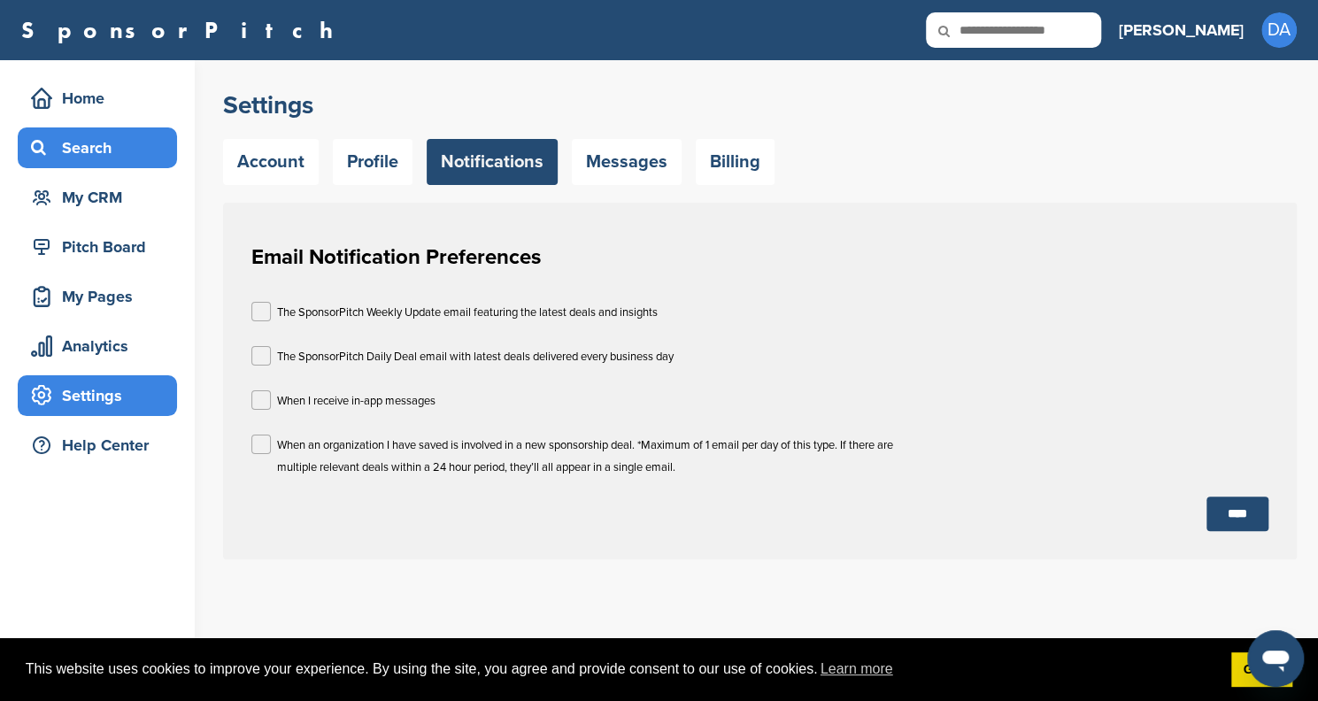
click at [65, 147] on div "Search" at bounding box center [102, 148] width 150 height 32
click at [72, 147] on div "Search" at bounding box center [102, 148] width 150 height 32
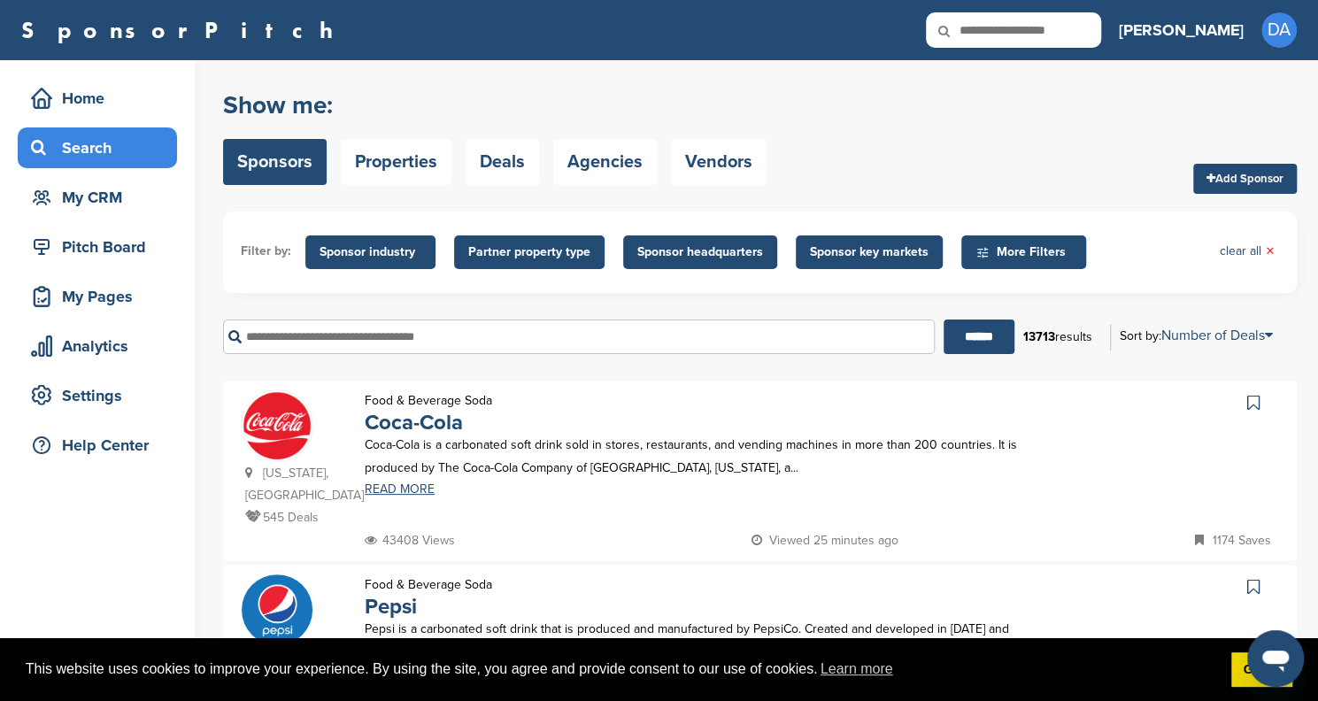
click at [438, 344] on input "text" at bounding box center [579, 336] width 712 height 35
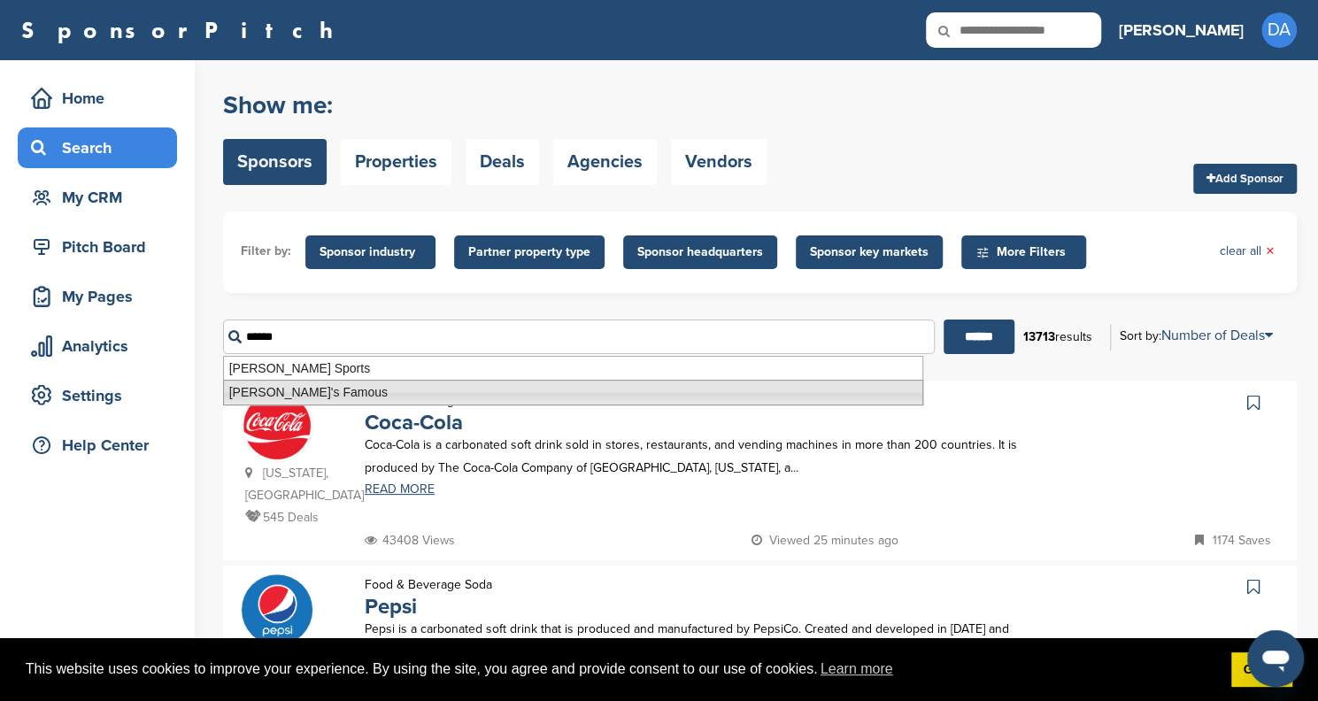
click at [317, 394] on li "Nathan's Famous" at bounding box center [573, 393] width 700 height 26
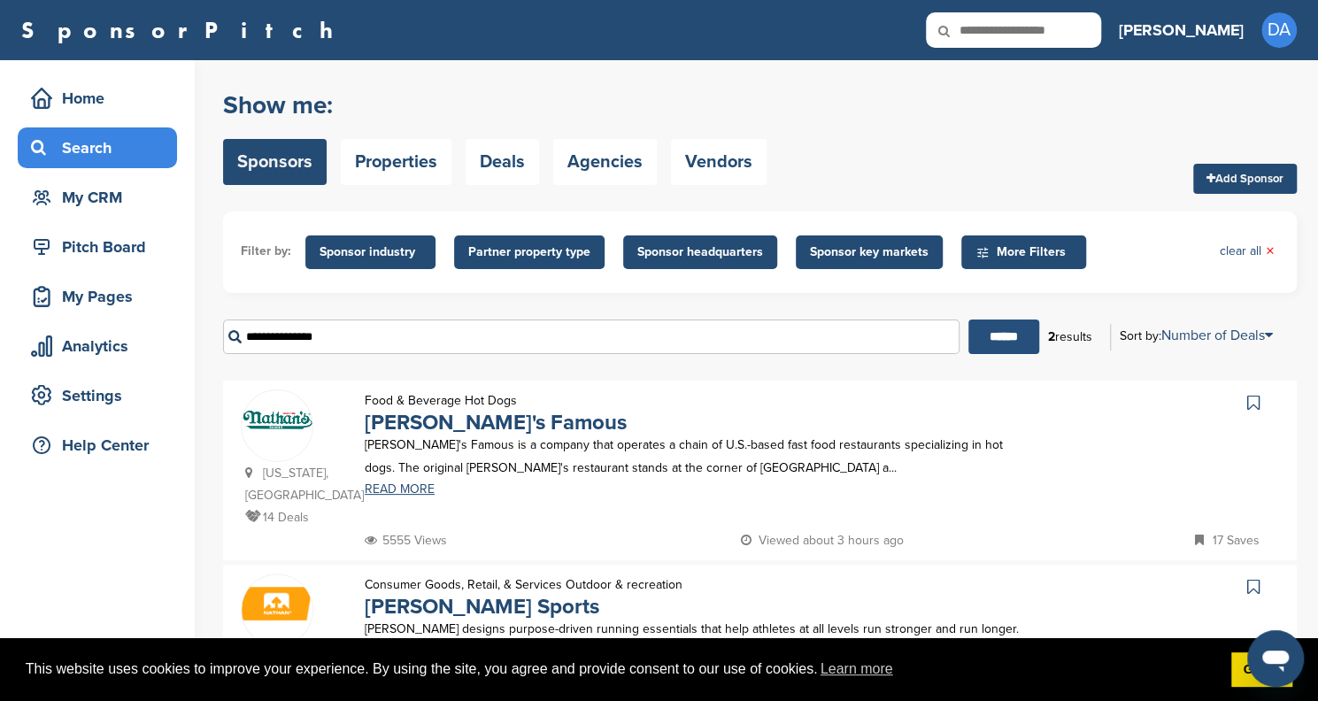
type input "**********"
click at [996, 341] on input "******" at bounding box center [1003, 336] width 71 height 35
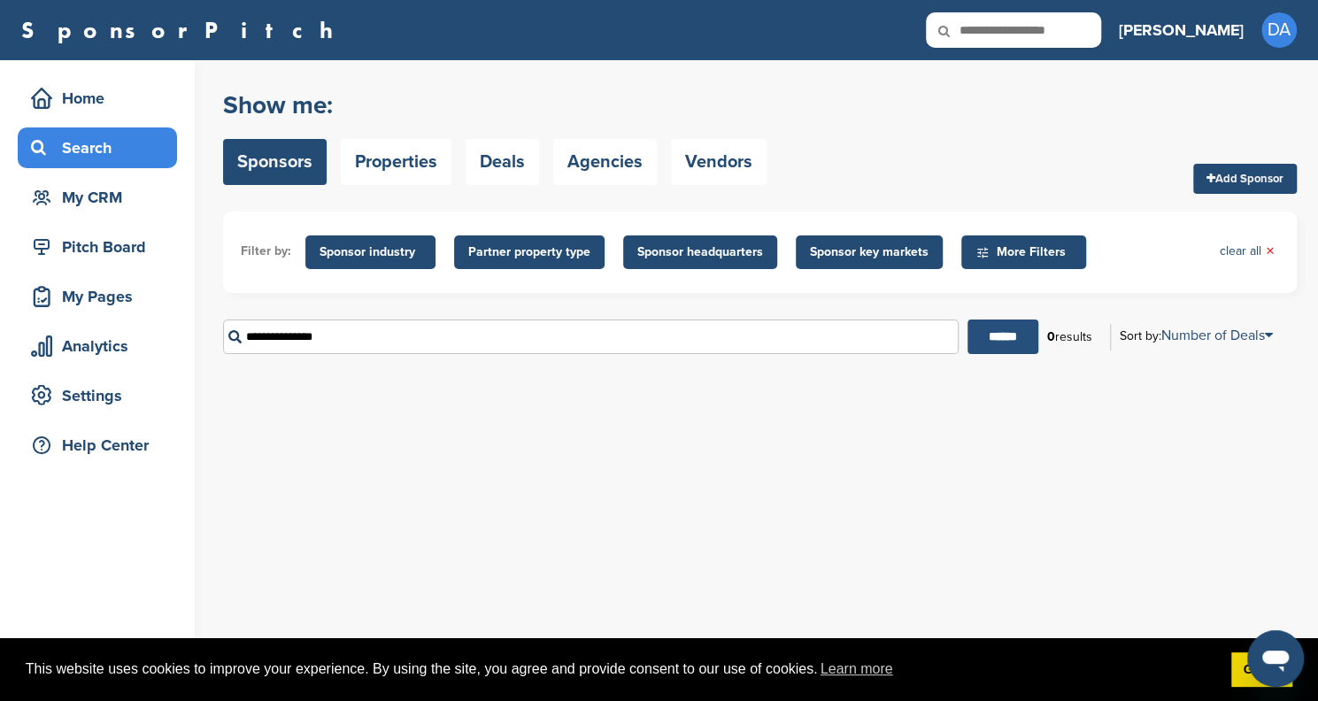
click at [988, 338] on input "******" at bounding box center [1002, 336] width 71 height 35
click at [402, 341] on input "**********" at bounding box center [590, 336] width 735 height 35
click at [599, 165] on link "Agencies" at bounding box center [605, 162] width 104 height 46
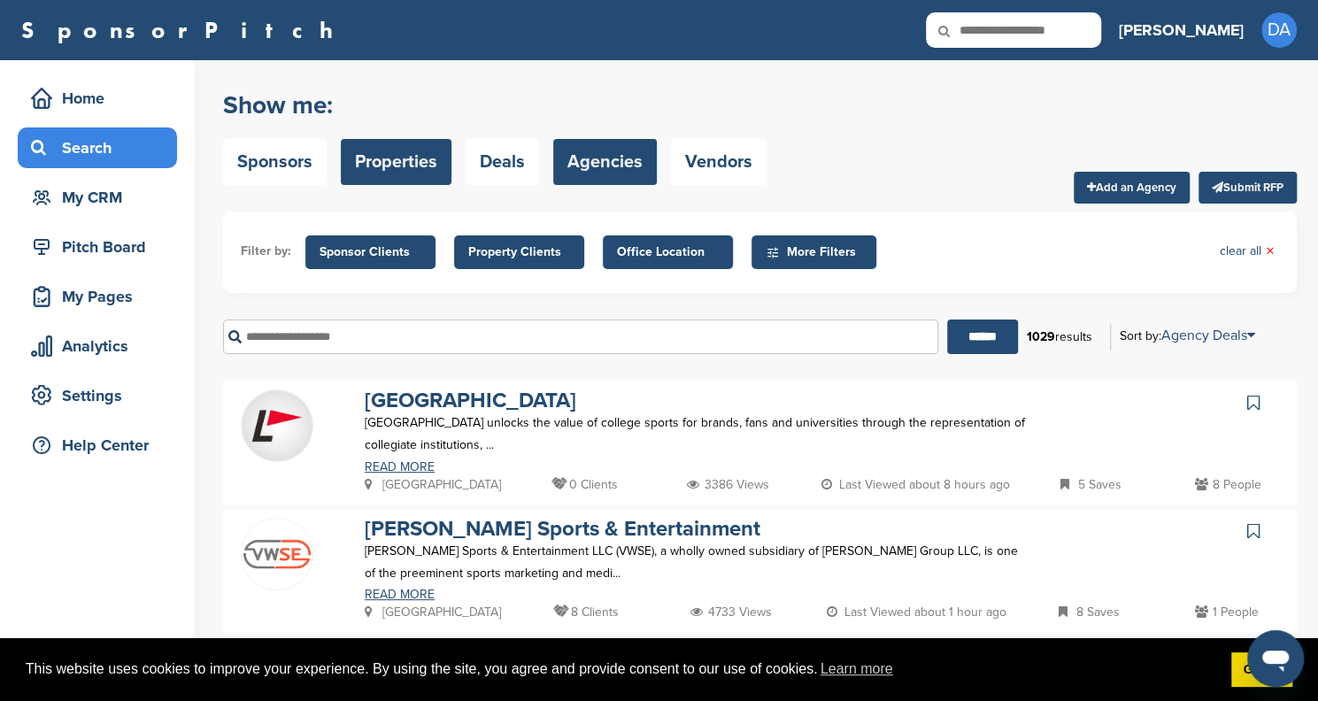
click at [377, 158] on link "Properties" at bounding box center [396, 162] width 111 height 46
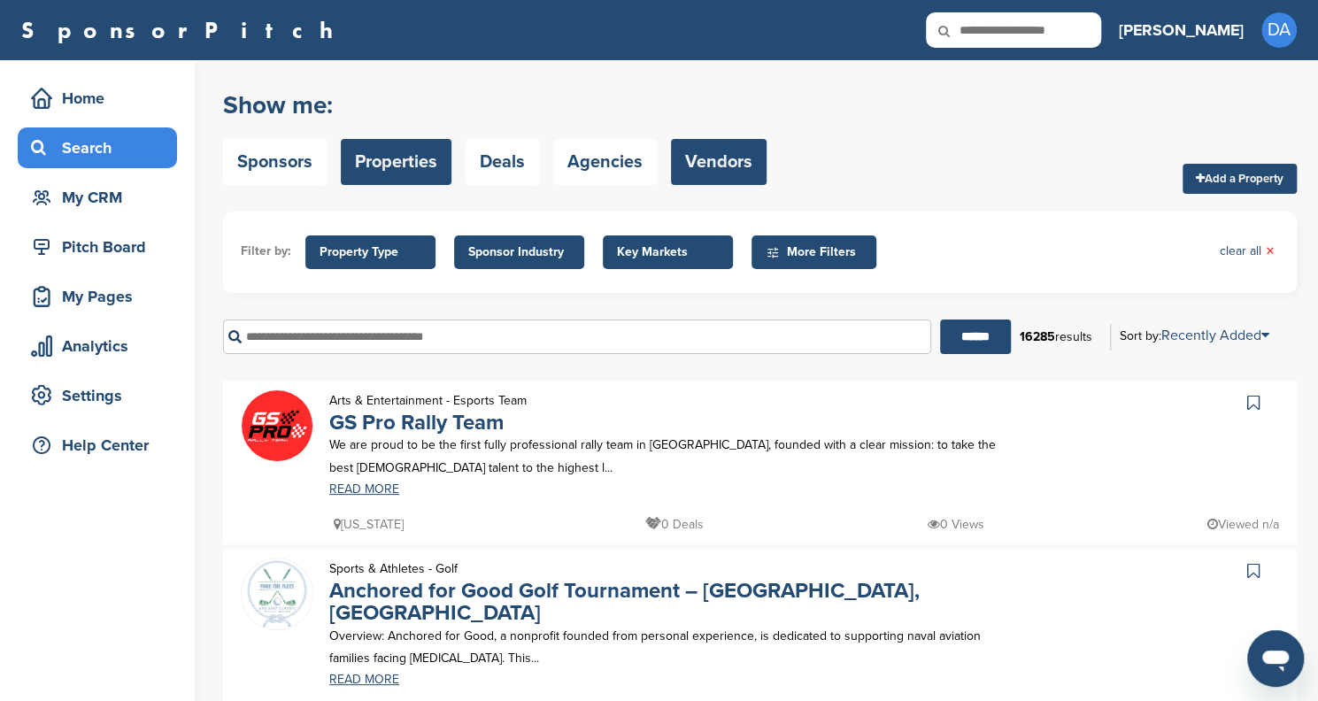
click at [733, 160] on link "Vendors" at bounding box center [719, 162] width 96 height 46
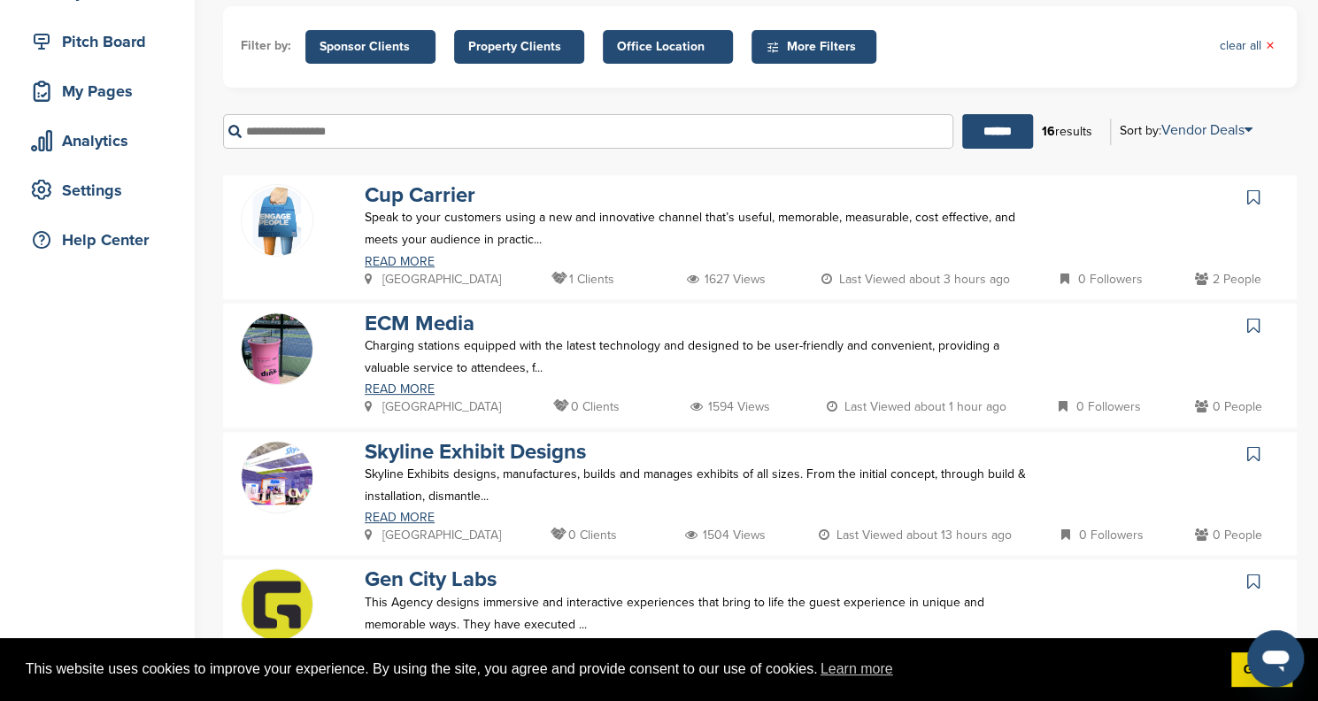
scroll to position [88, 0]
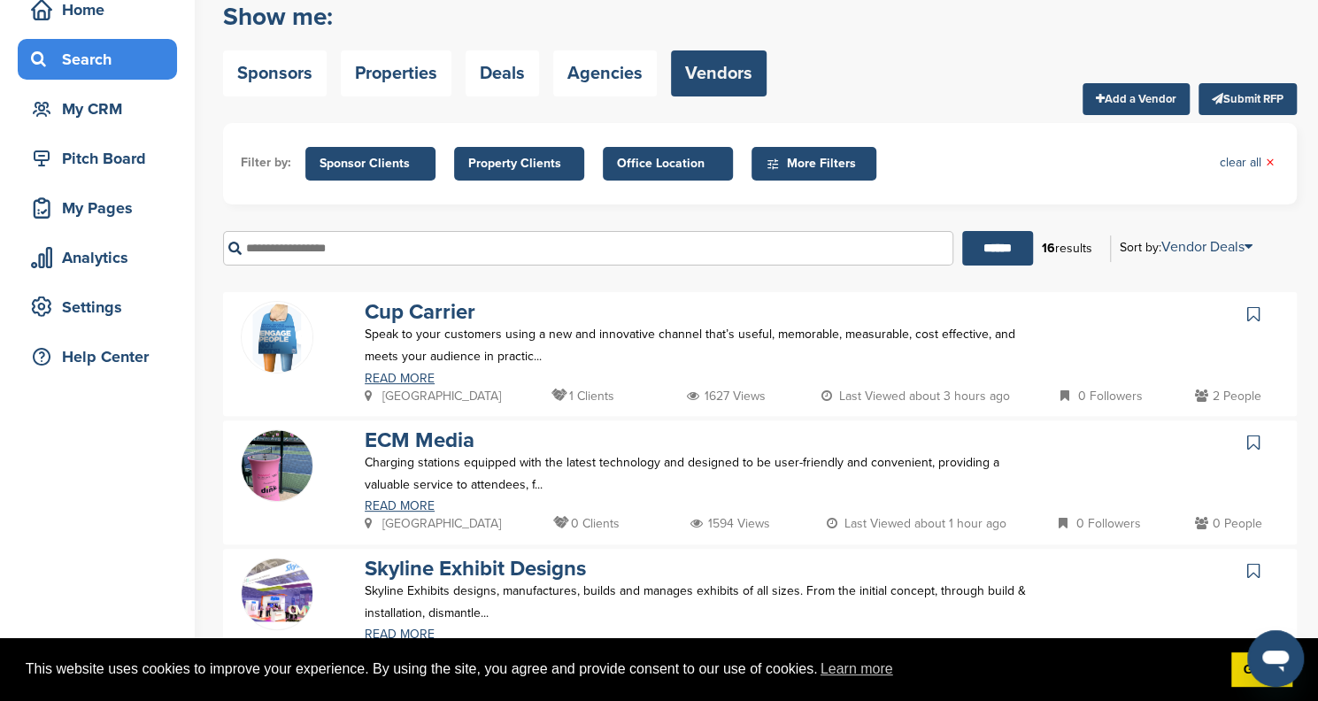
click at [326, 165] on span "Sponsor Clients" at bounding box center [370, 163] width 102 height 19
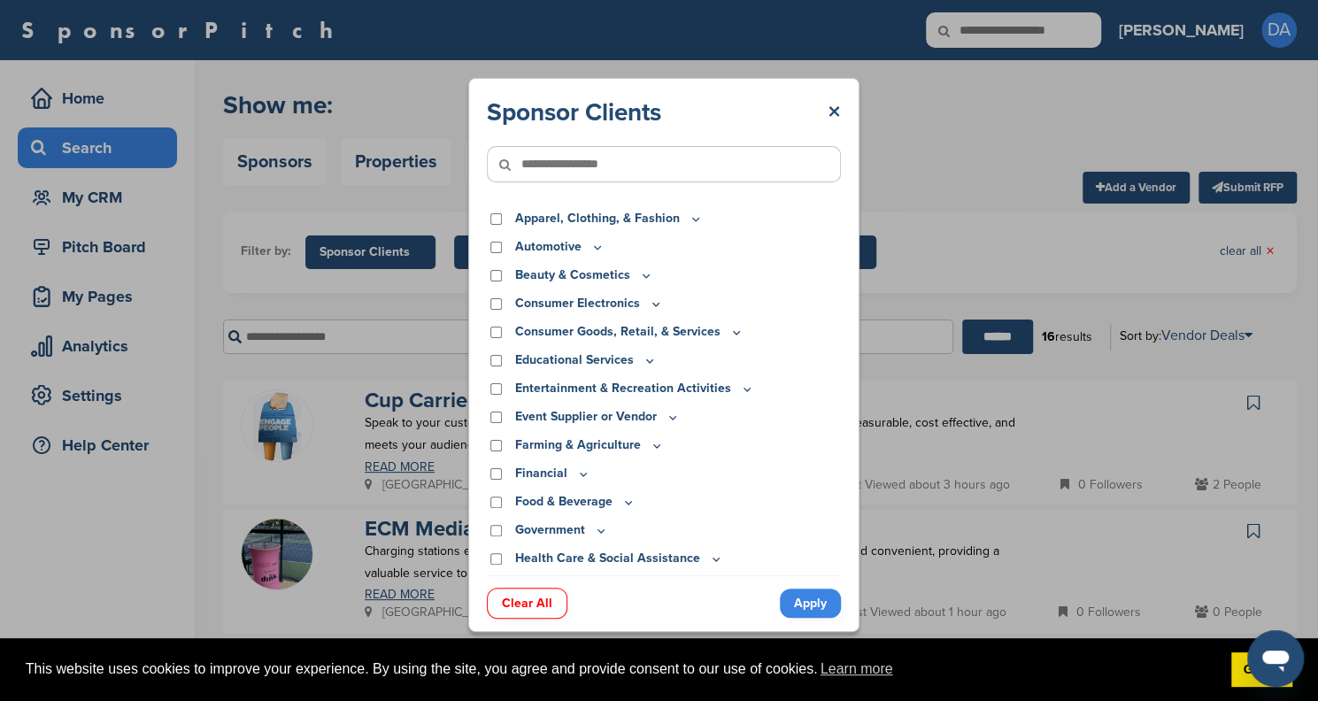
scroll to position [0, 0]
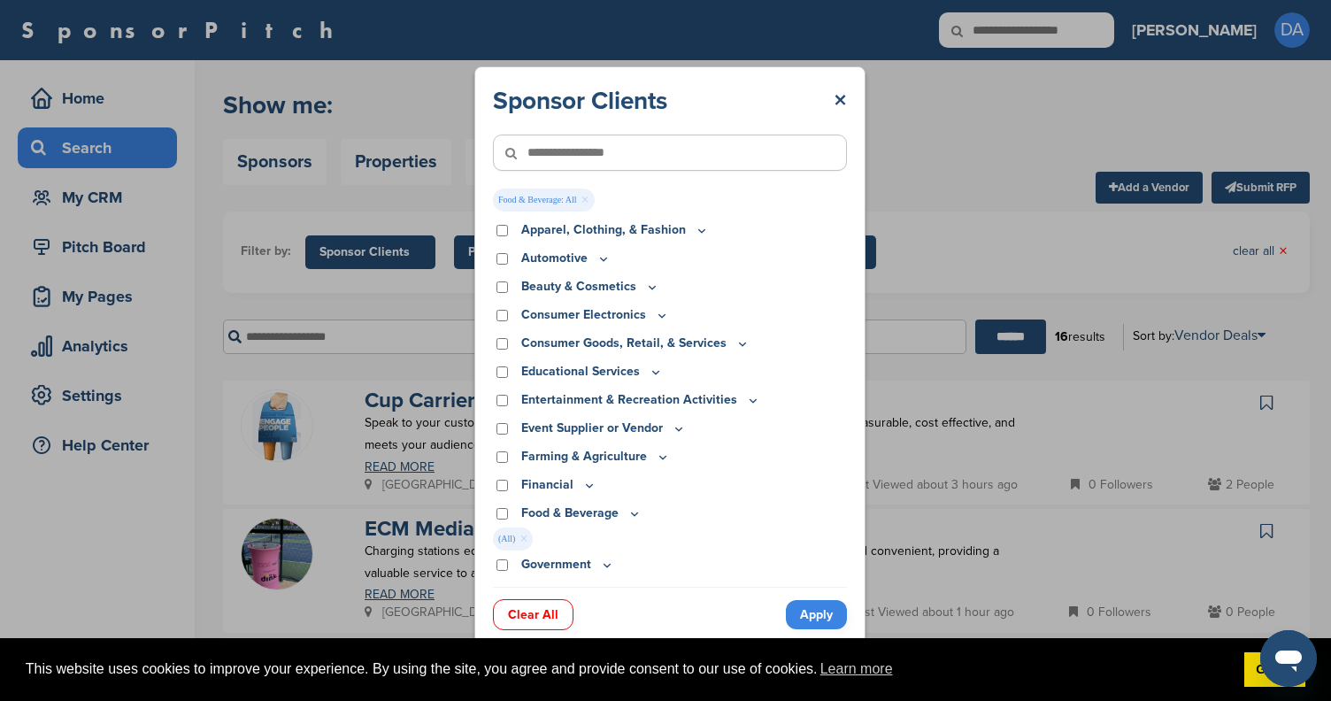
click at [814, 612] on link "Apply" at bounding box center [816, 614] width 61 height 29
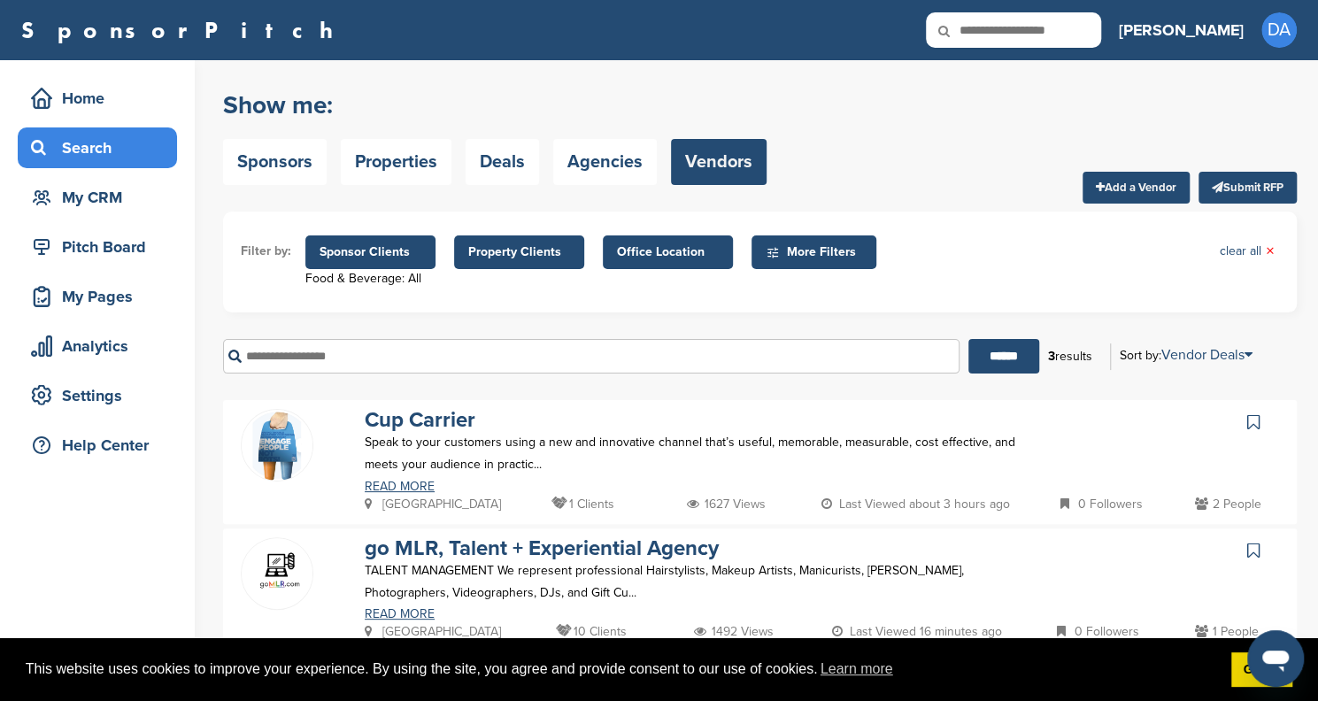
click at [369, 252] on span "Sponsor Clients" at bounding box center [370, 251] width 102 height 19
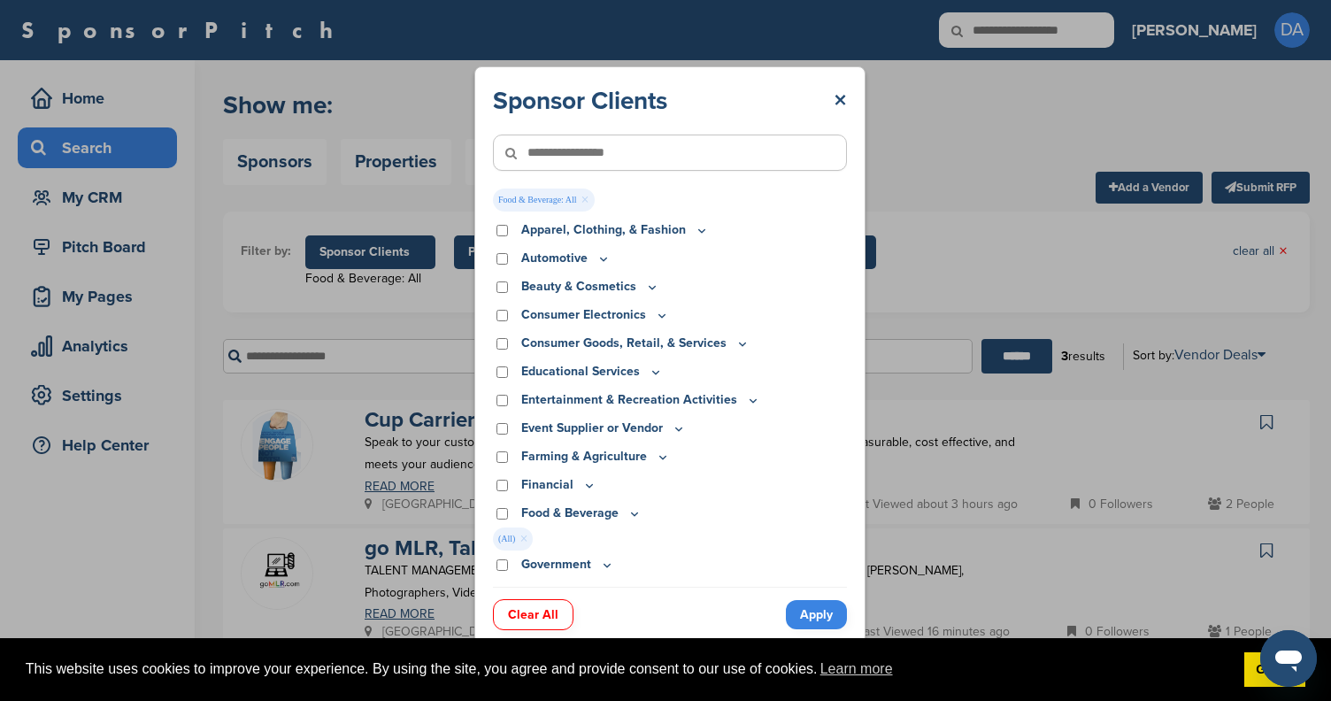
click at [751, 148] on input"] "text" at bounding box center [670, 153] width 354 height 36
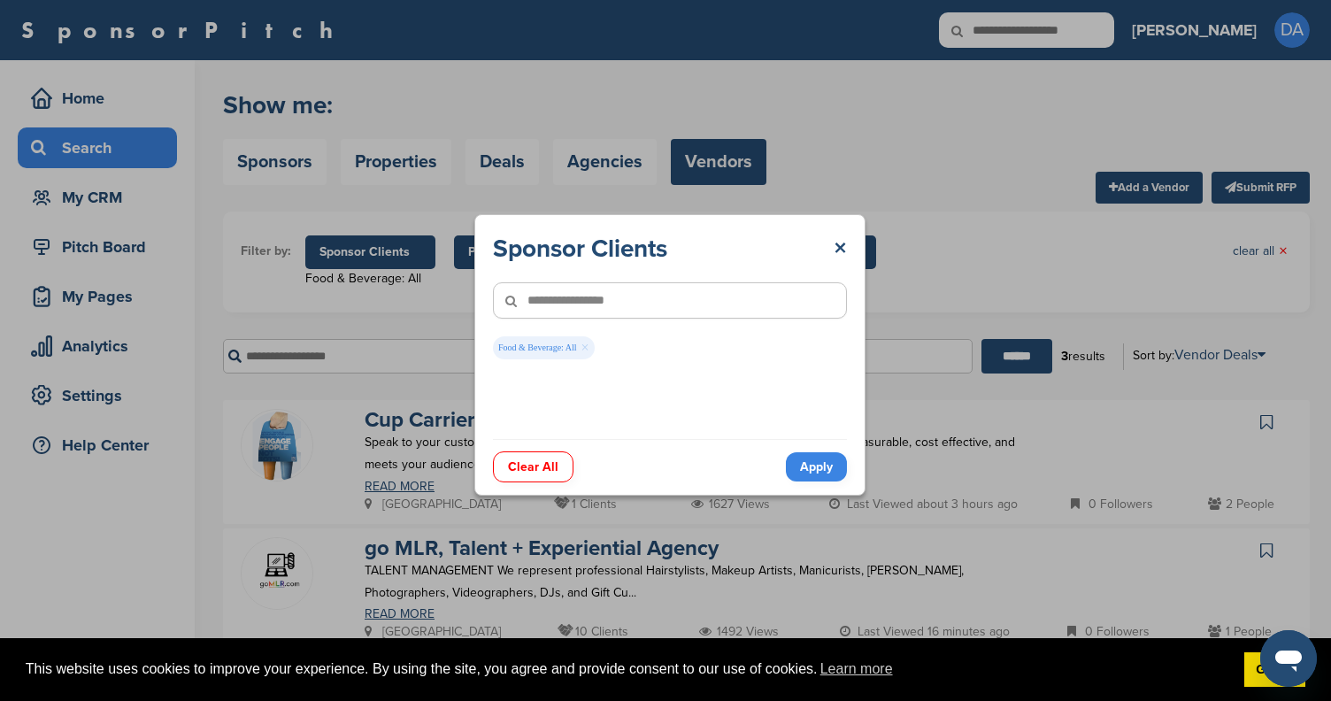
type input"] "**********"
click at [798, 464] on link "Apply" at bounding box center [816, 466] width 61 height 29
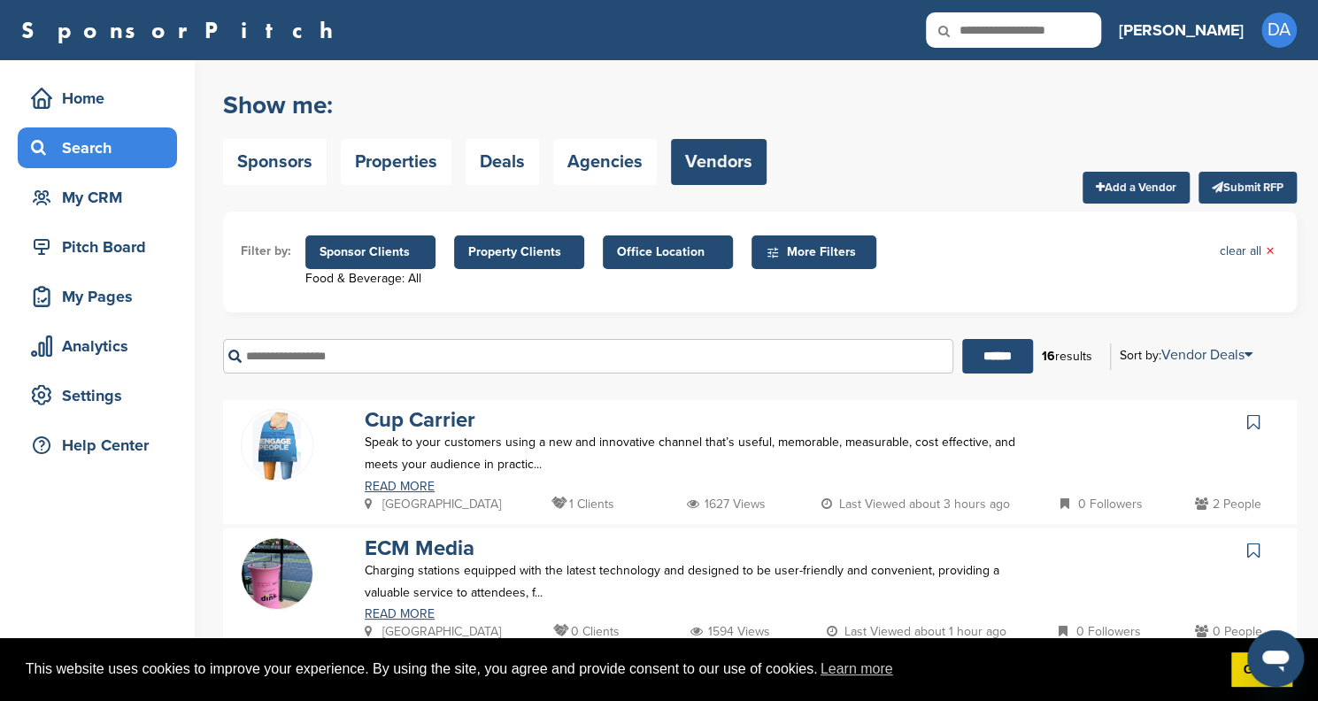
click at [118, 142] on div "Search" at bounding box center [102, 148] width 150 height 32
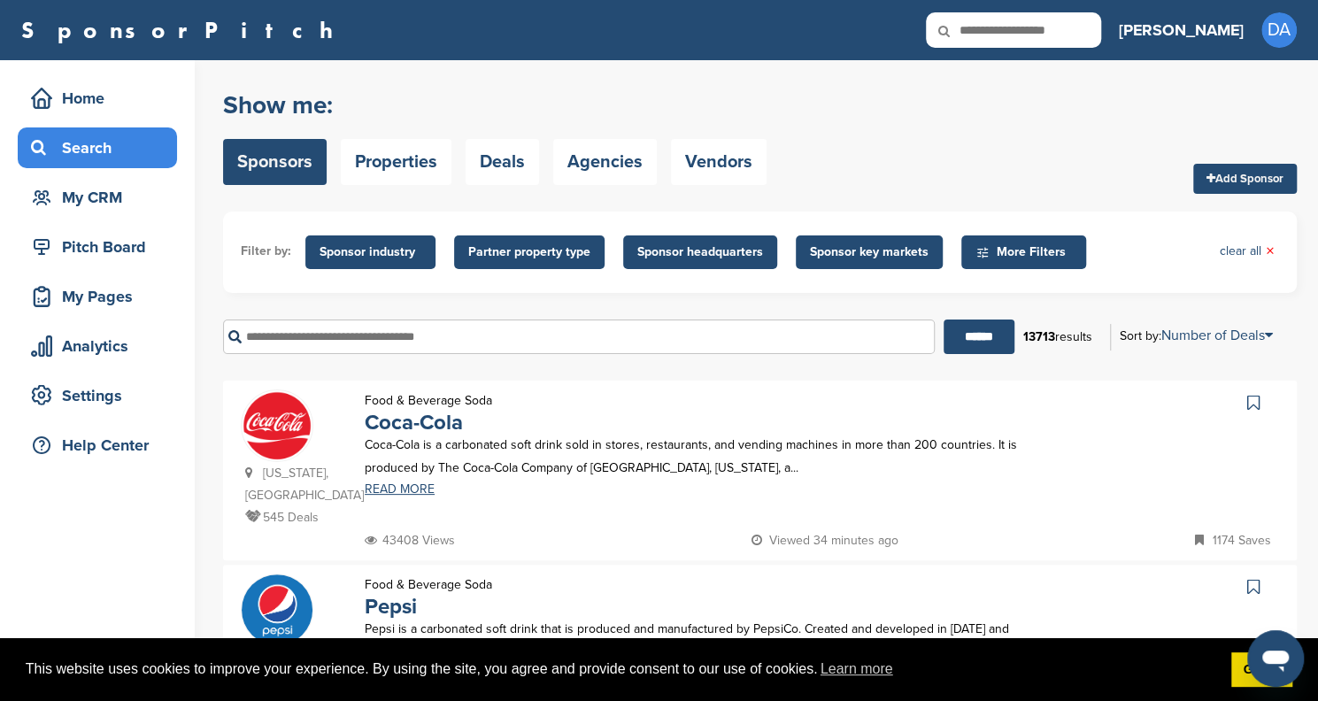
click at [384, 331] on input "text" at bounding box center [579, 336] width 712 height 35
click at [968, 327] on input "******" at bounding box center [978, 336] width 71 height 35
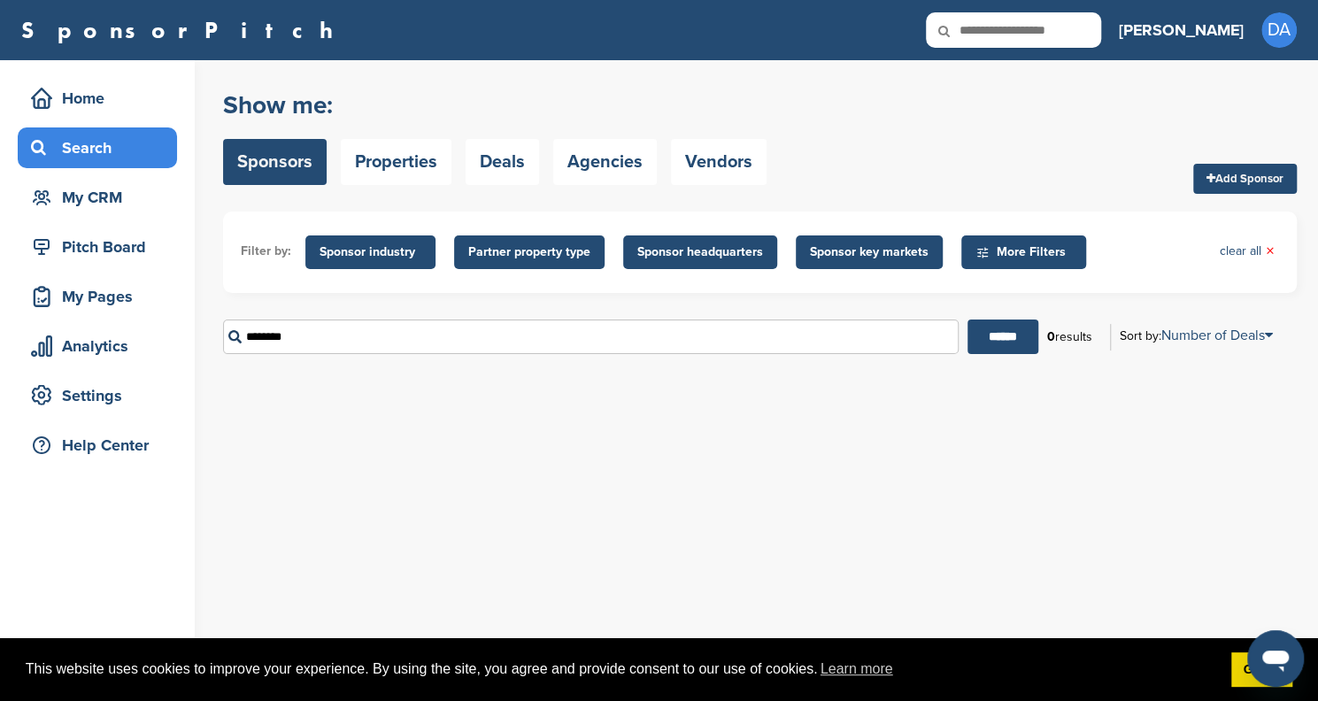
click at [354, 333] on input "********" at bounding box center [590, 336] width 735 height 35
click at [996, 334] on input "******" at bounding box center [1002, 336] width 71 height 35
click at [394, 333] on input "**********" at bounding box center [590, 336] width 735 height 35
type input "**********"
click at [1018, 335] on input "******" at bounding box center [1002, 336] width 71 height 35
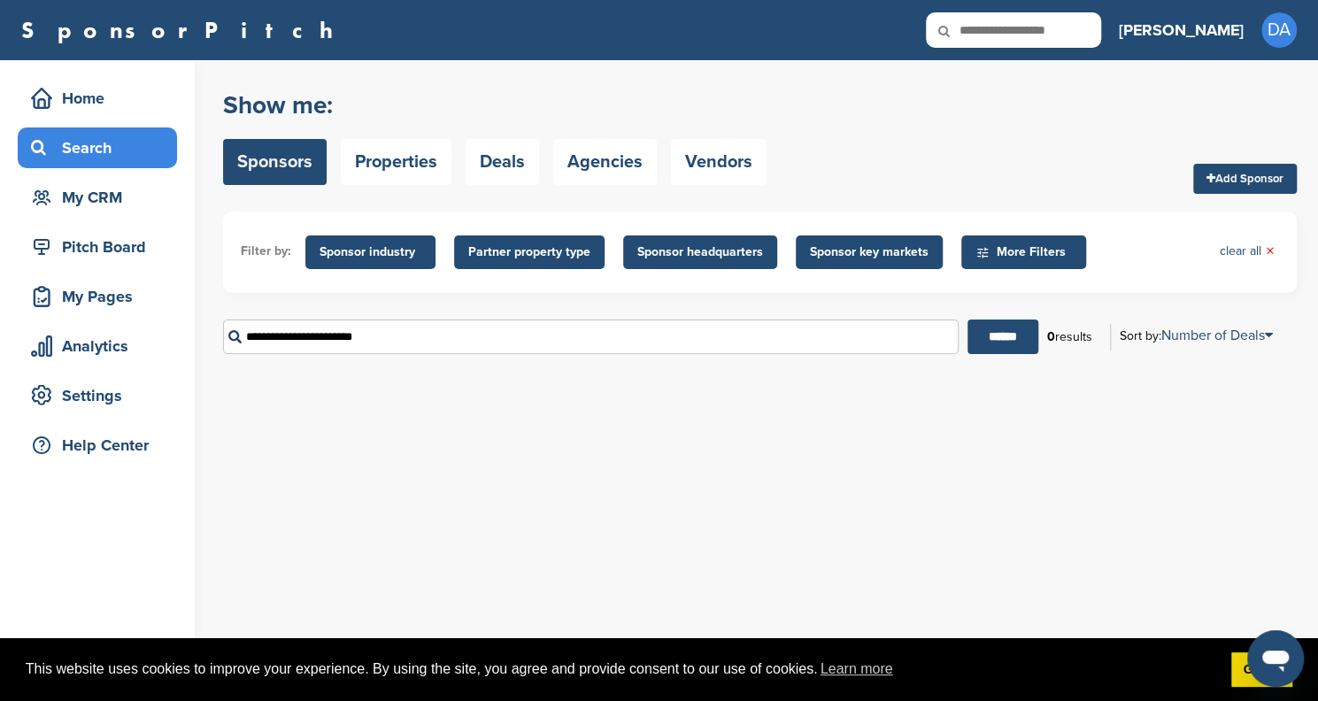
drag, startPoint x: 414, startPoint y: 335, endPoint x: 242, endPoint y: 340, distance: 171.7
click at [242, 340] on input "**********" at bounding box center [590, 336] width 735 height 35
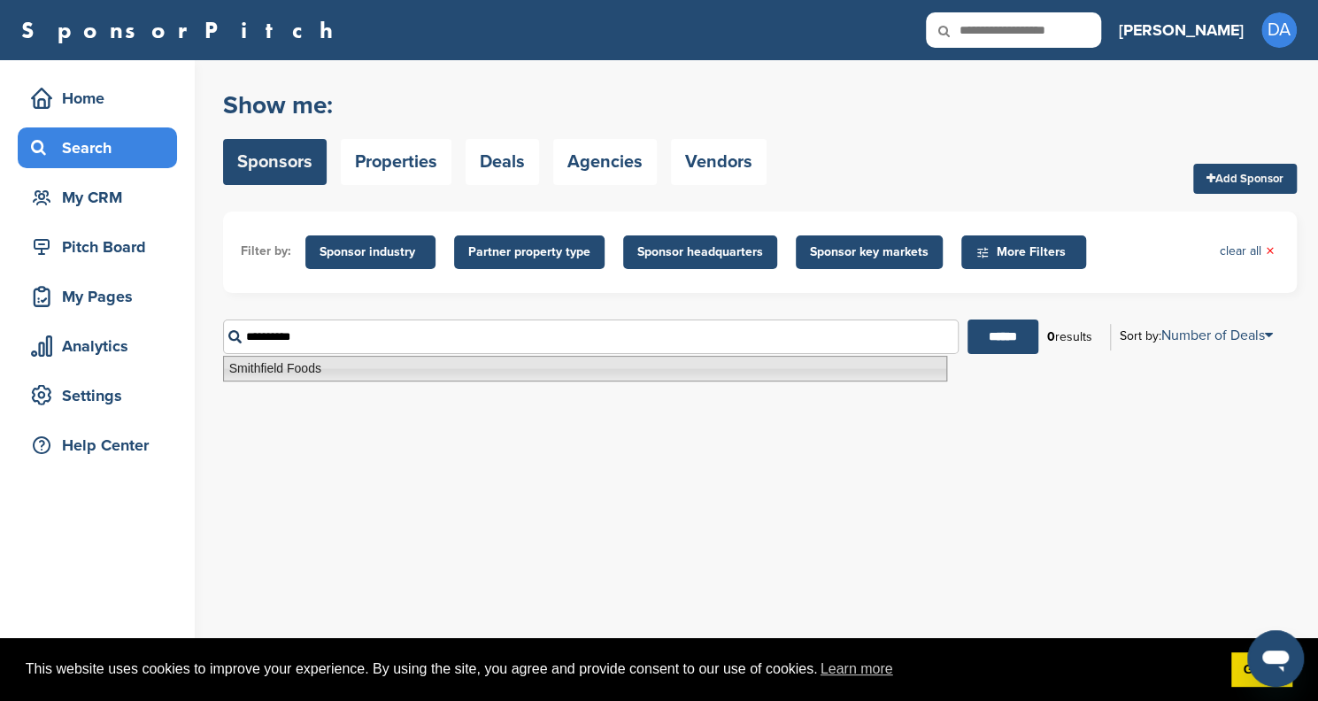
click at [248, 370] on li "Smithfield Foods" at bounding box center [585, 369] width 724 height 26
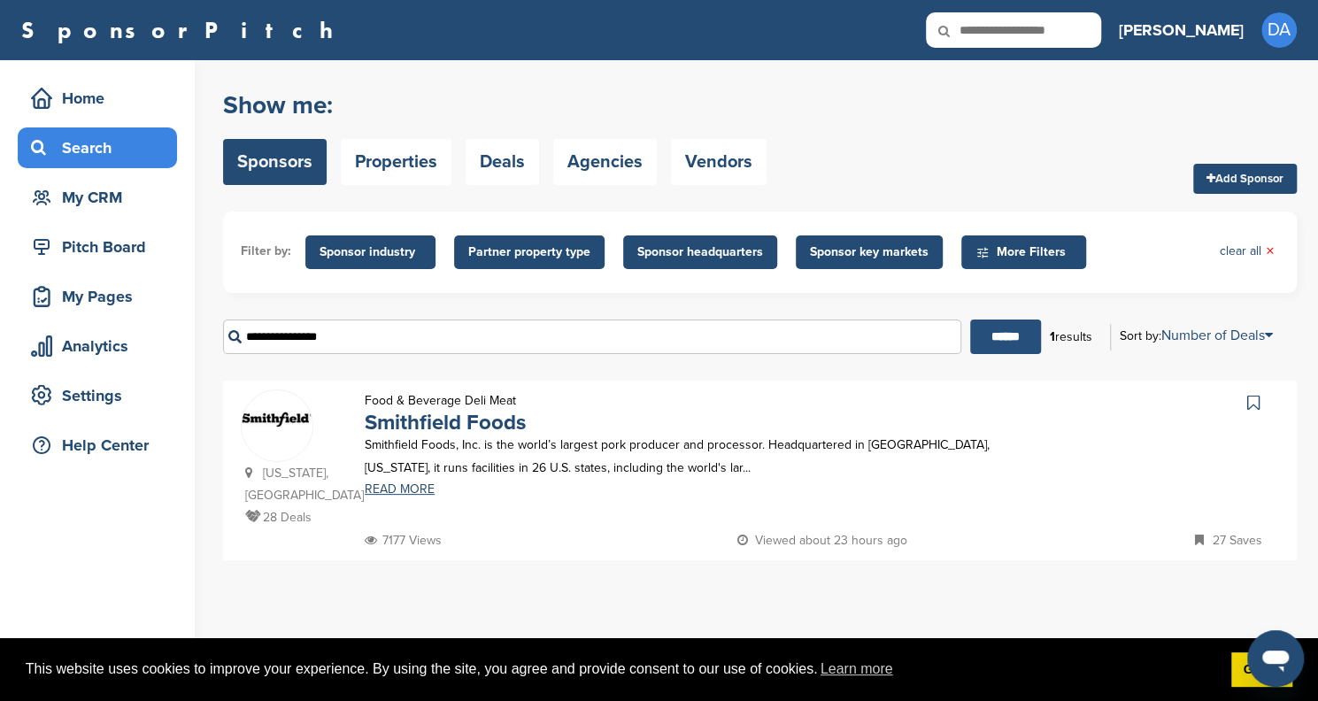
type input "**********"
click at [1000, 335] on input "******" at bounding box center [1005, 336] width 71 height 35
click at [382, 484] on link "READ MORE" at bounding box center [697, 489] width 664 height 12
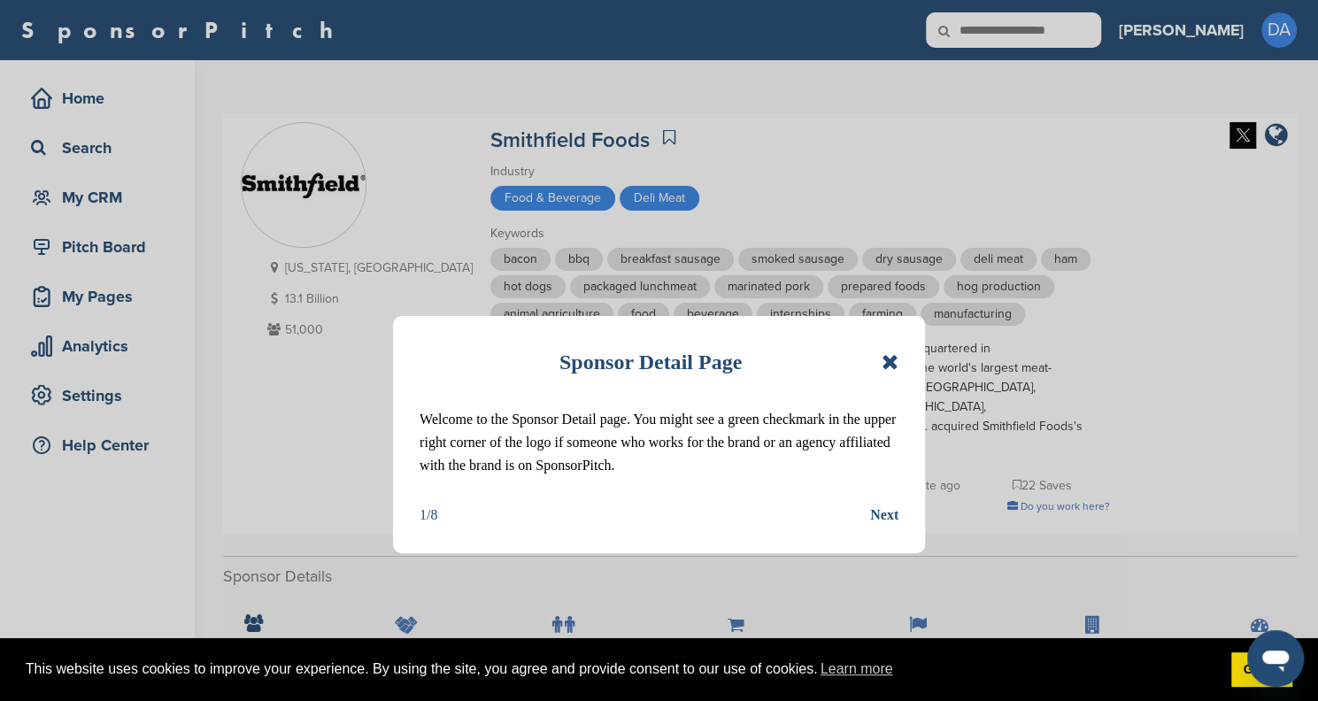
click at [889, 357] on icon at bounding box center [889, 361] width 17 height 21
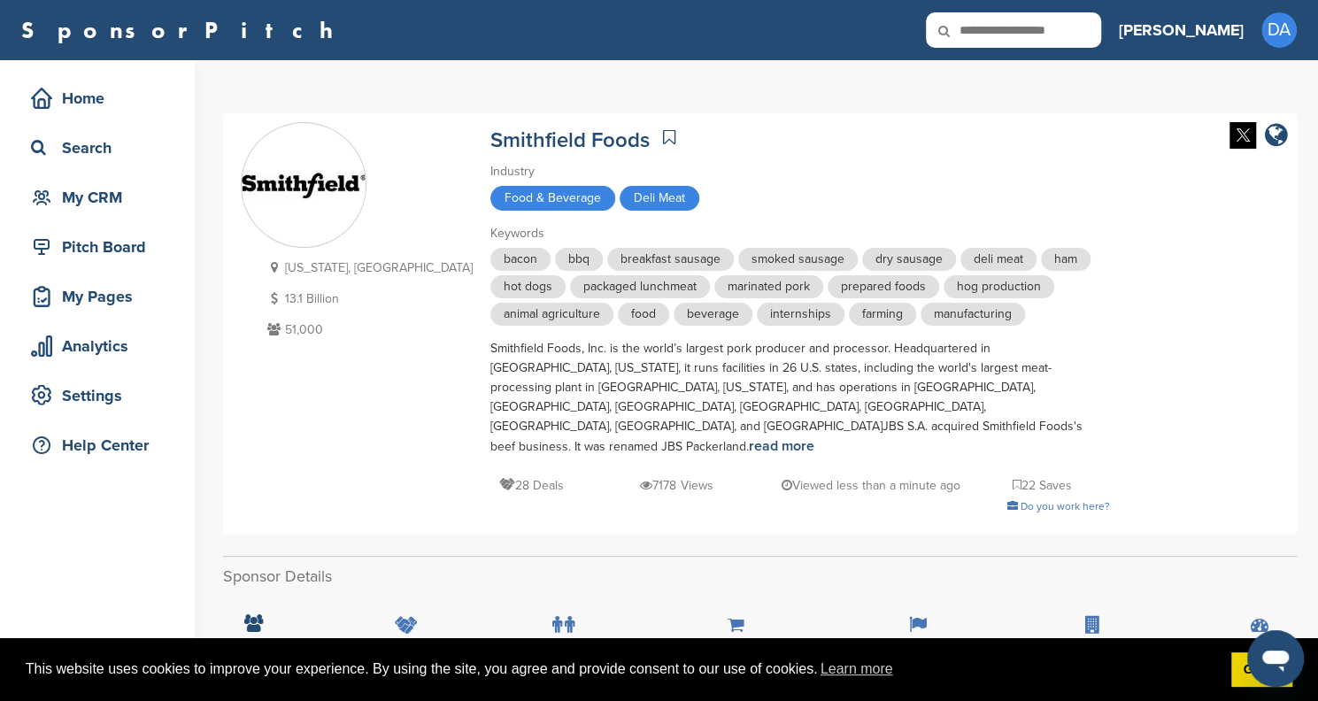
click at [490, 278] on span "hot dogs" at bounding box center [527, 286] width 75 height 23
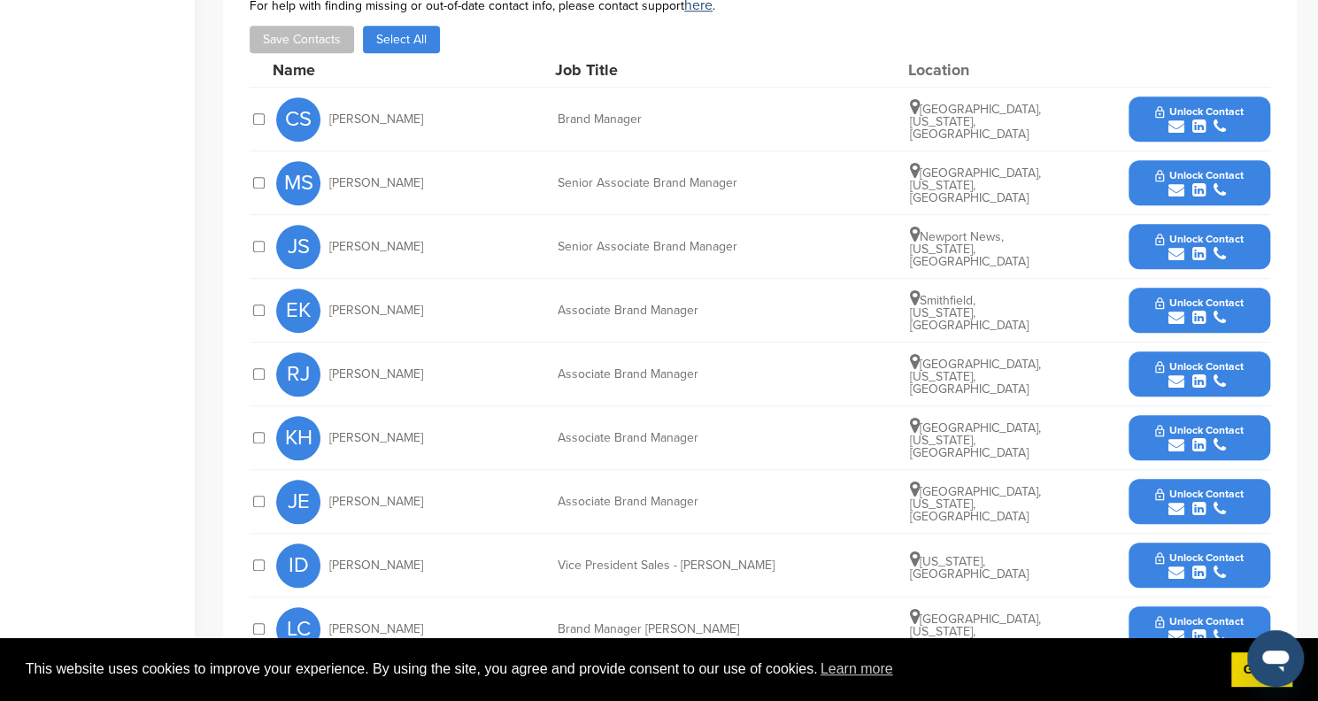
scroll to position [796, 0]
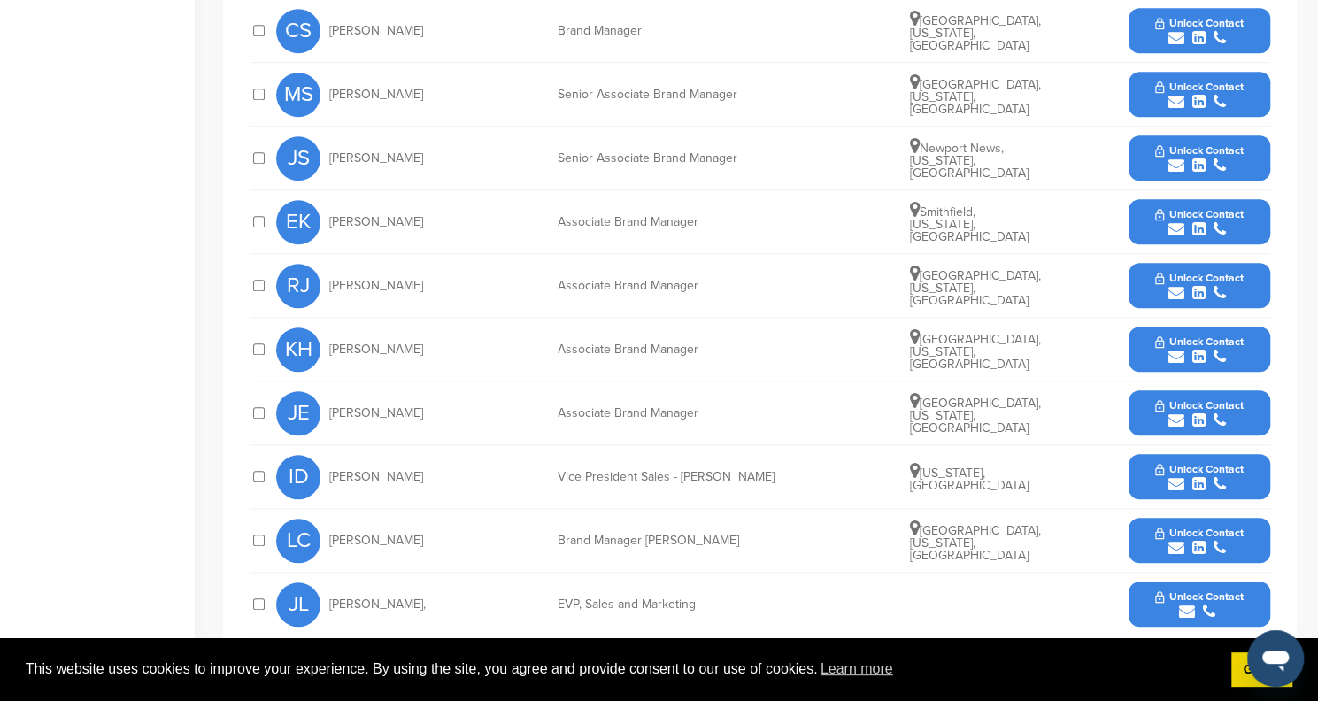
click at [1163, 527] on span "Unlock Contact" at bounding box center [1199, 533] width 88 height 12
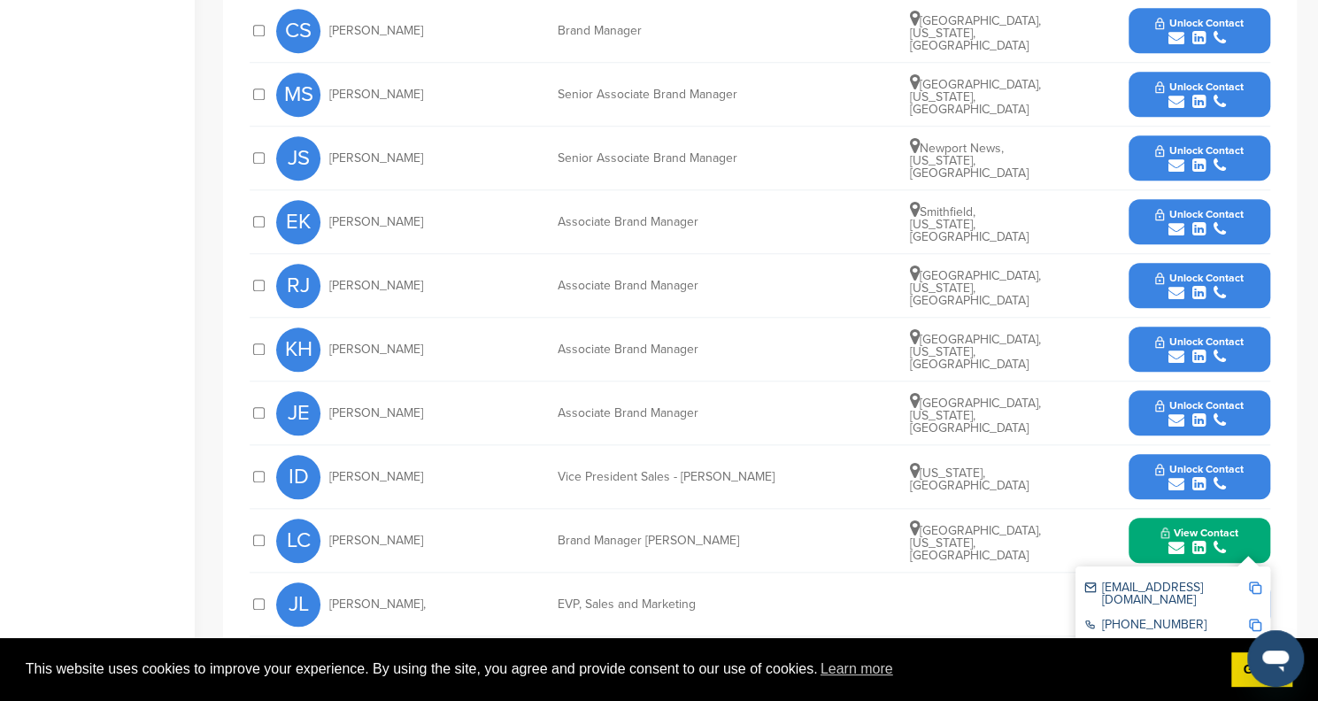
click at [373, 598] on span "[PERSON_NAME]," at bounding box center [377, 604] width 96 height 12
click at [938, 573] on div "[PERSON_NAME], EVP, Sales and Marketing Unlock Contact" at bounding box center [773, 604] width 994 height 63
click at [1159, 644] on link "[URL][DOMAIN_NAME]" at bounding box center [1145, 651] width 122 height 15
click at [1150, 644] on link "[URL][DOMAIN_NAME]" at bounding box center [1145, 651] width 122 height 15
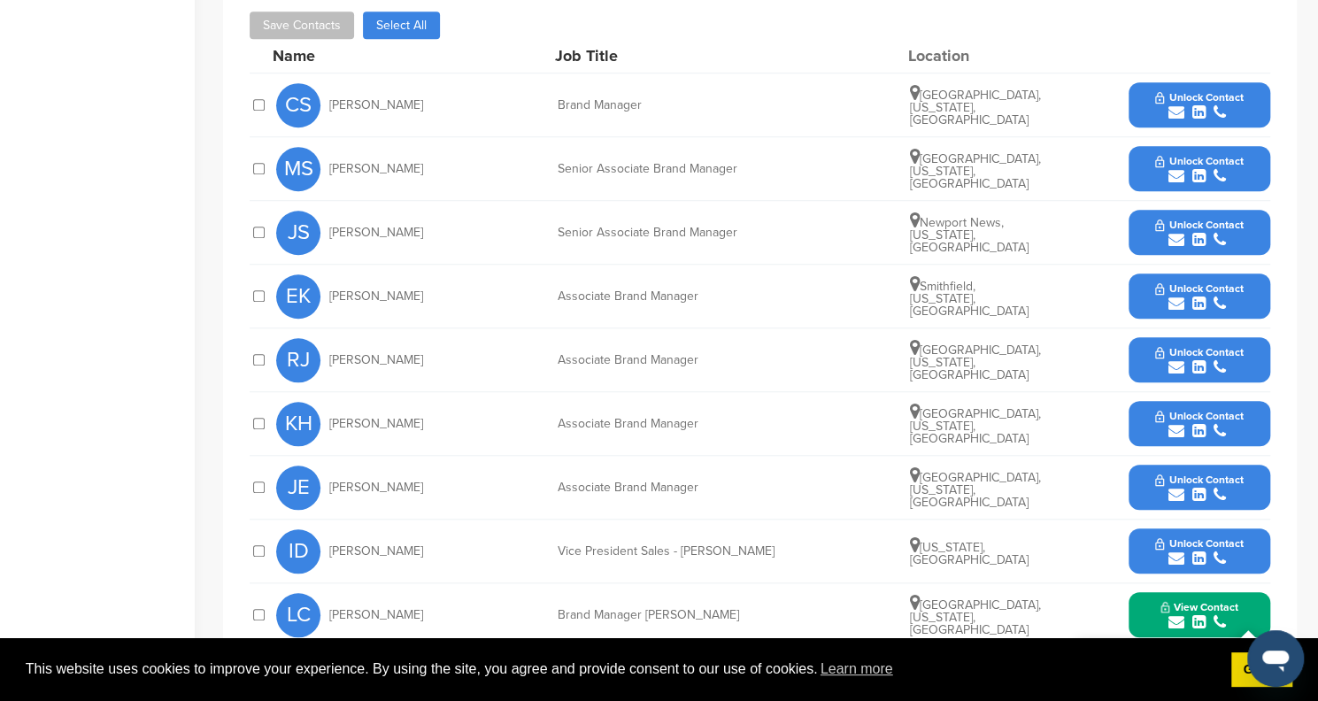
scroll to position [619, 0]
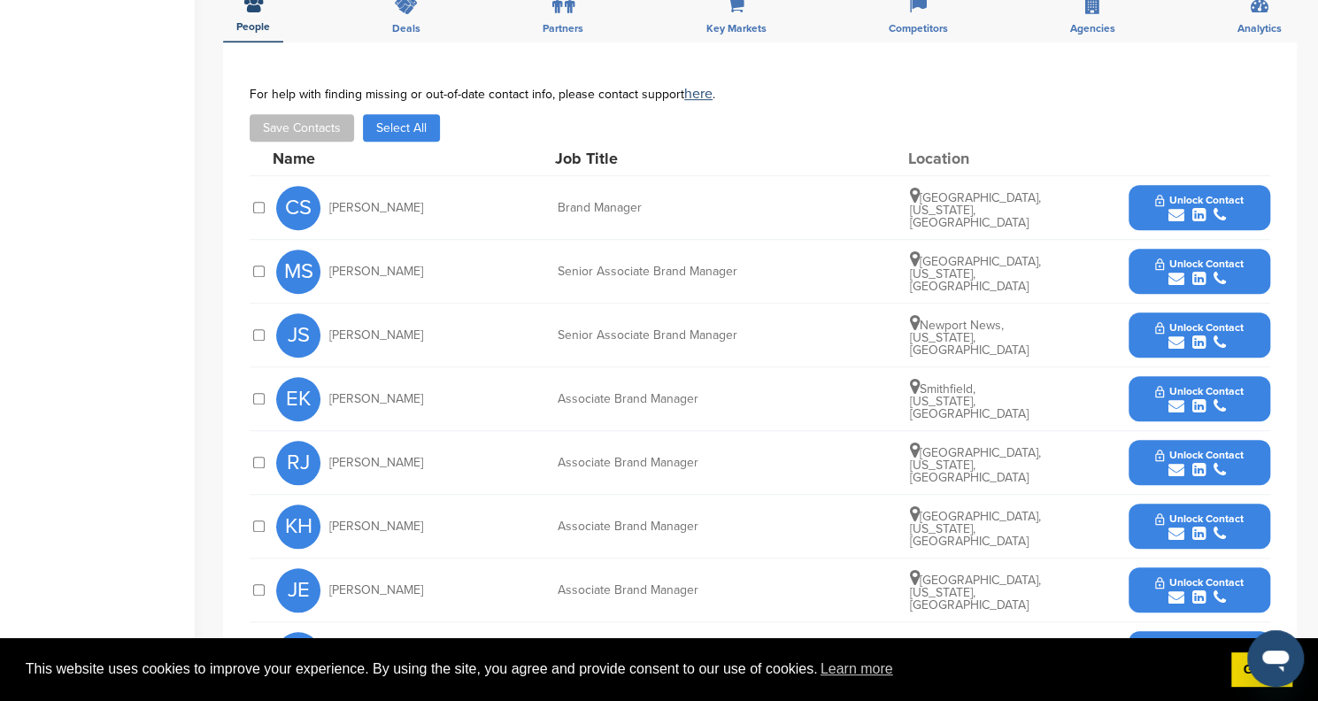
click at [1196, 194] on span "Unlock Contact" at bounding box center [1199, 200] width 88 height 12
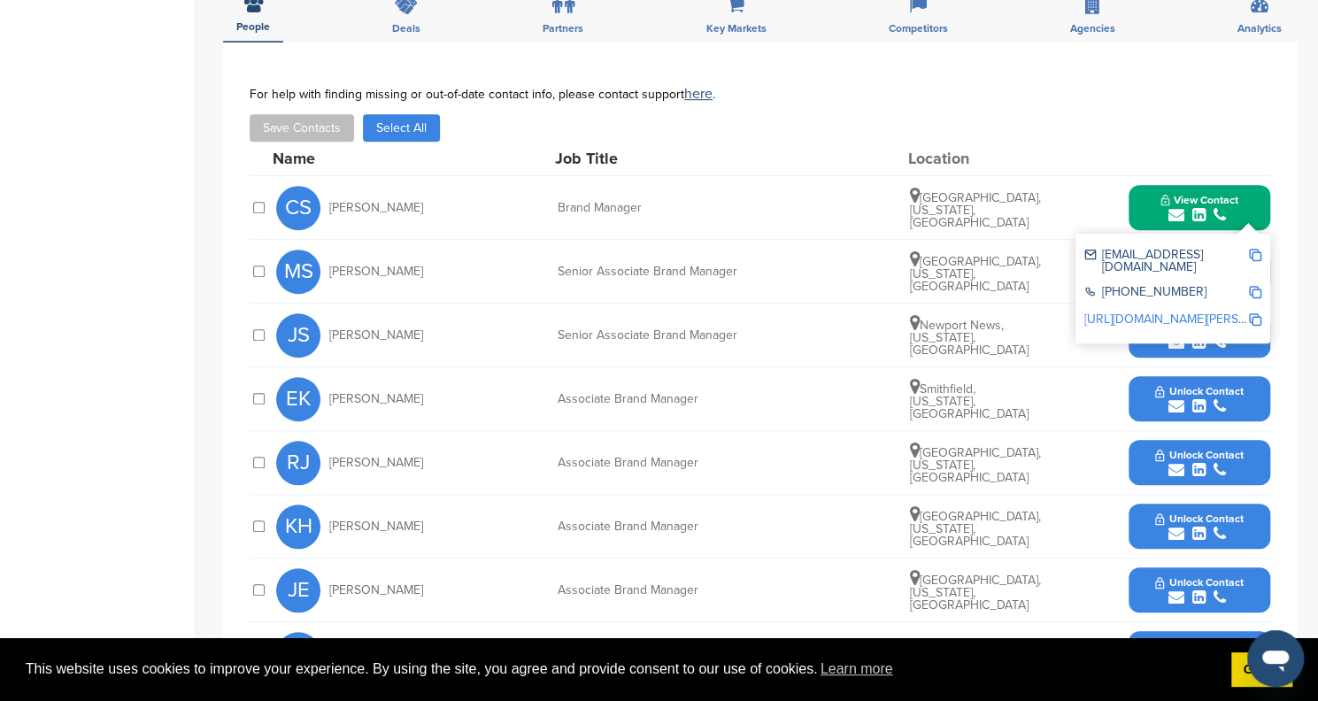
click at [1158, 312] on link "[URL][DOMAIN_NAME][PERSON_NAME]" at bounding box center [1192, 319] width 216 height 15
